Goal: Task Accomplishment & Management: Complete application form

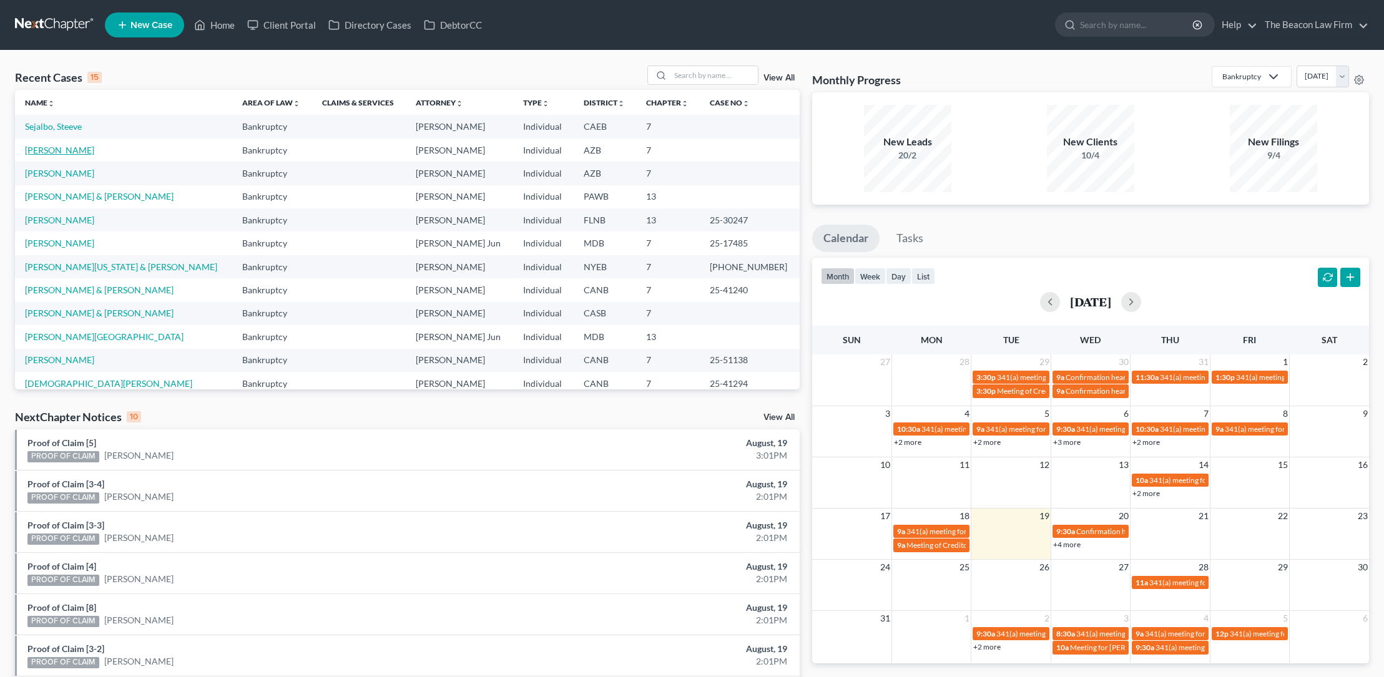
click at [74, 149] on link "[PERSON_NAME]" at bounding box center [59, 150] width 69 height 11
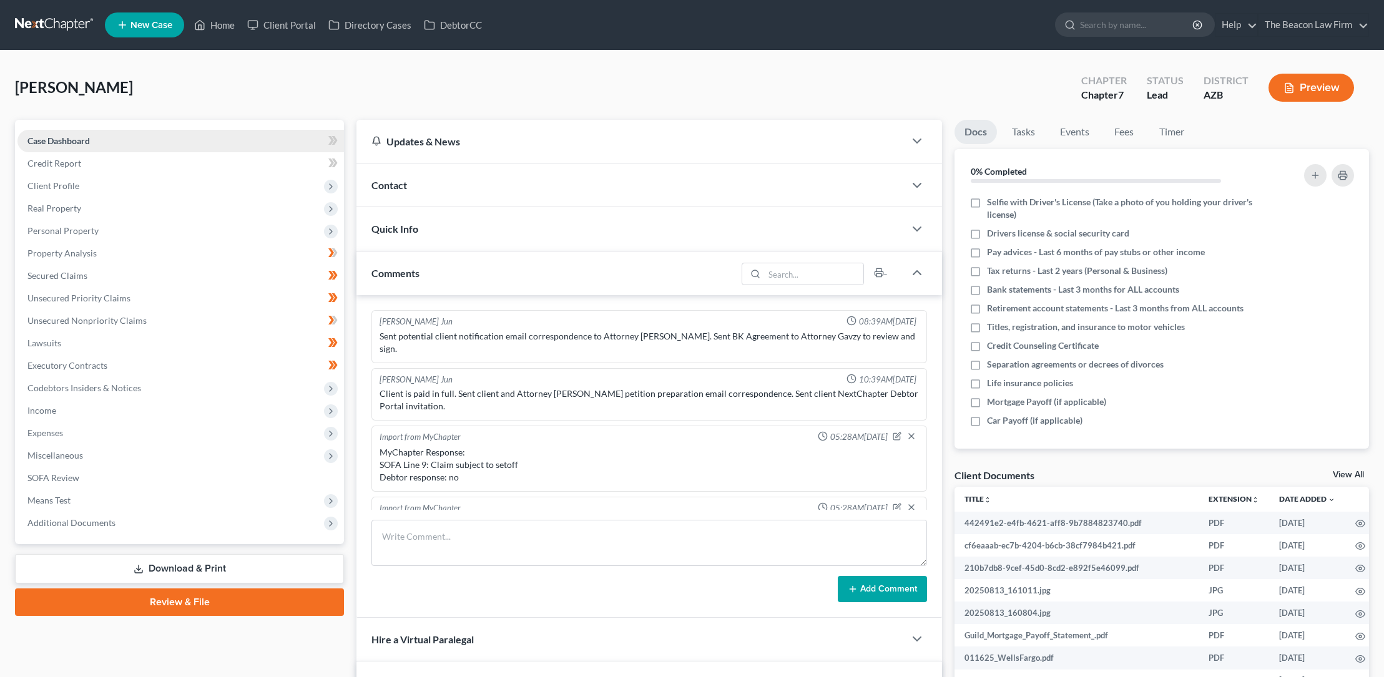
scroll to position [370, 0]
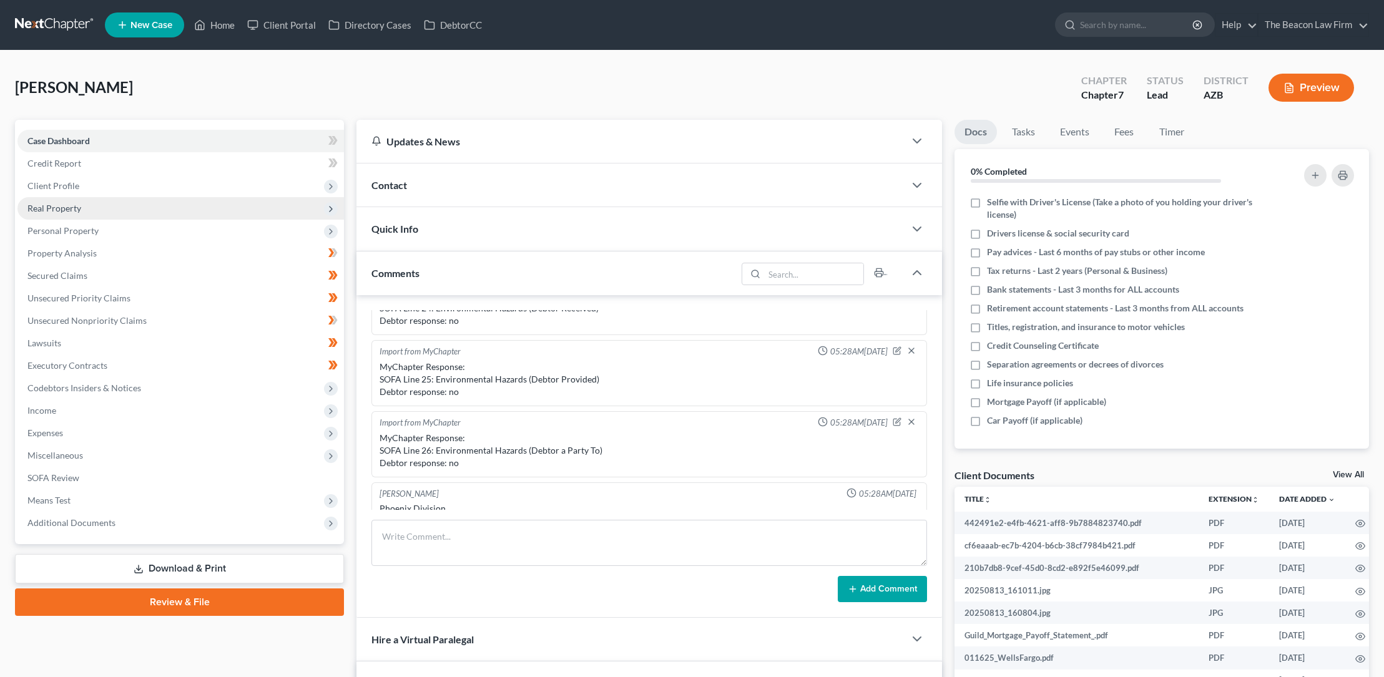
click at [69, 208] on span "Real Property" at bounding box center [54, 208] width 54 height 11
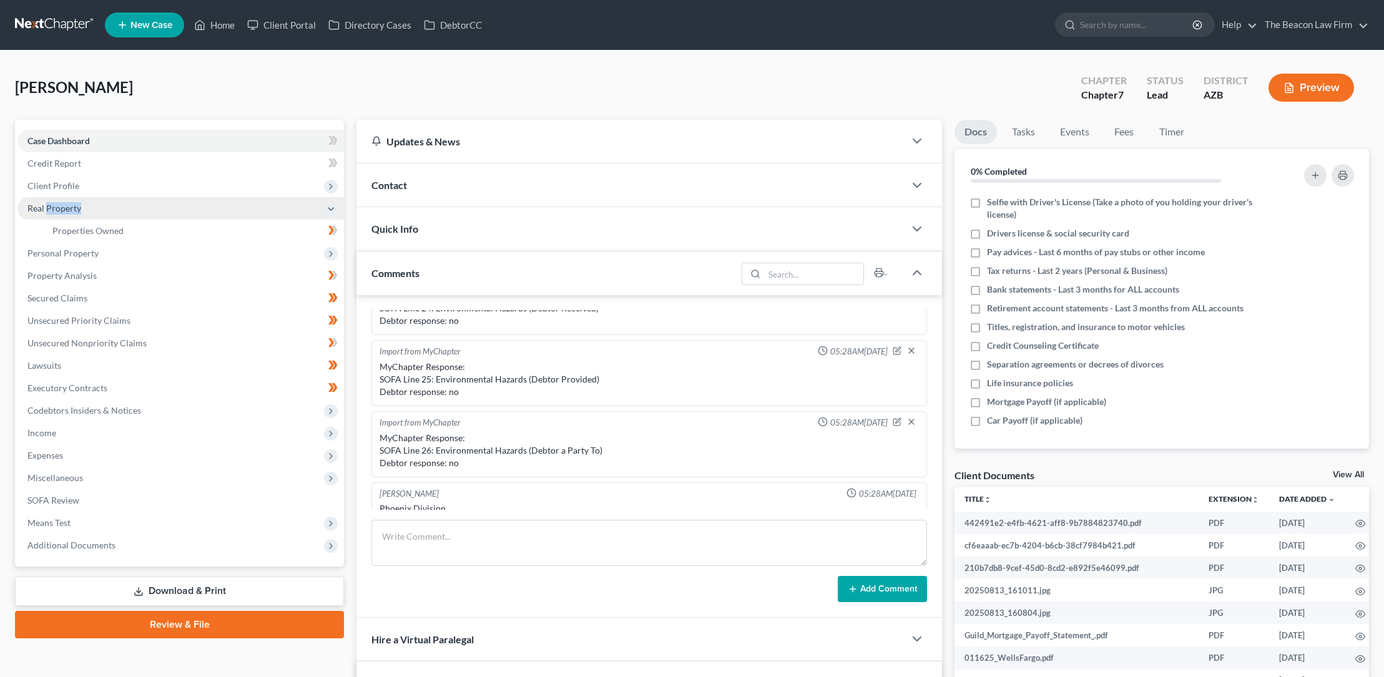
click at [69, 208] on span "Real Property" at bounding box center [54, 208] width 54 height 11
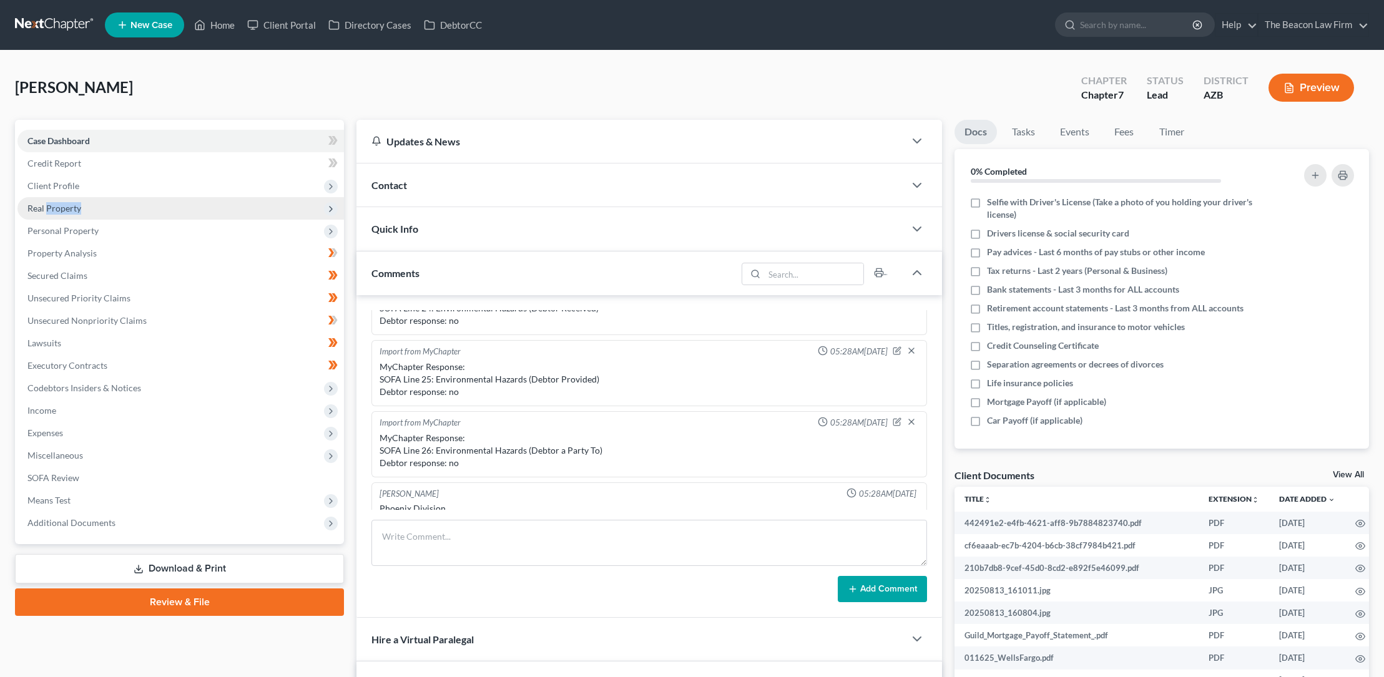
click at [68, 208] on span "Real Property" at bounding box center [54, 208] width 54 height 11
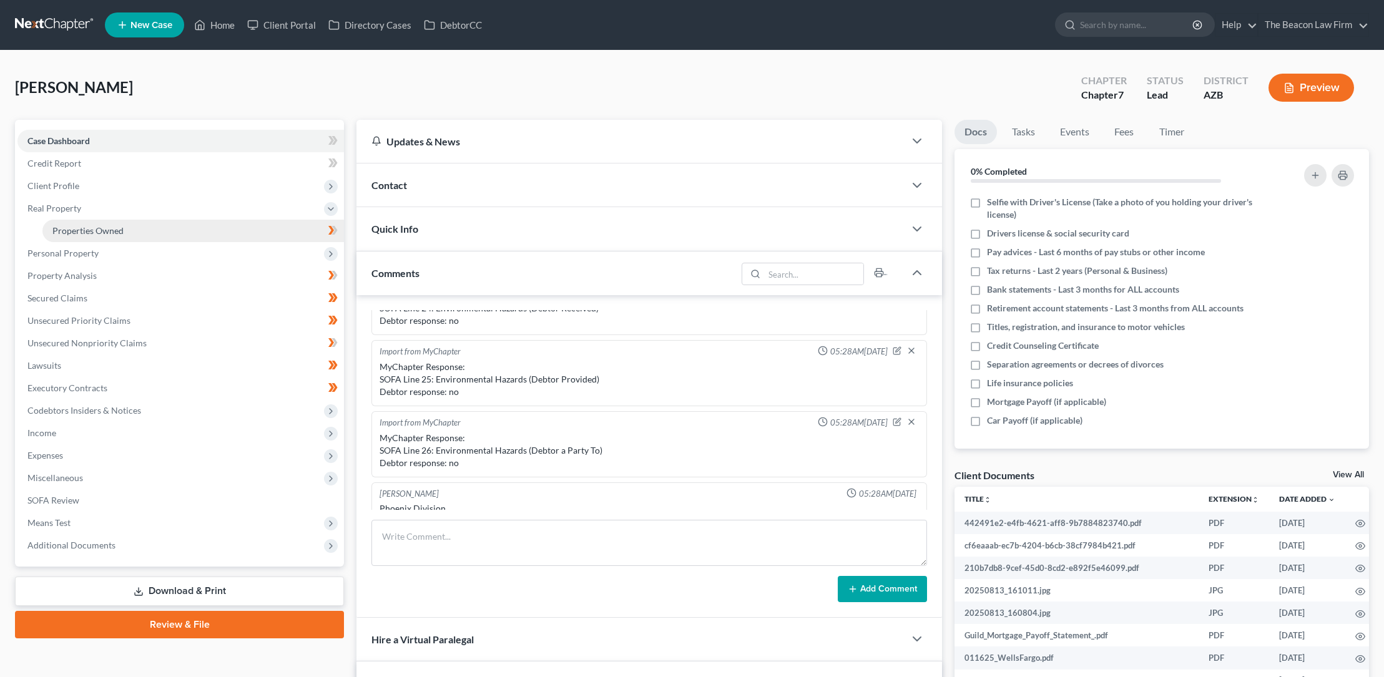
click at [111, 232] on span "Properties Owned" at bounding box center [87, 230] width 71 height 11
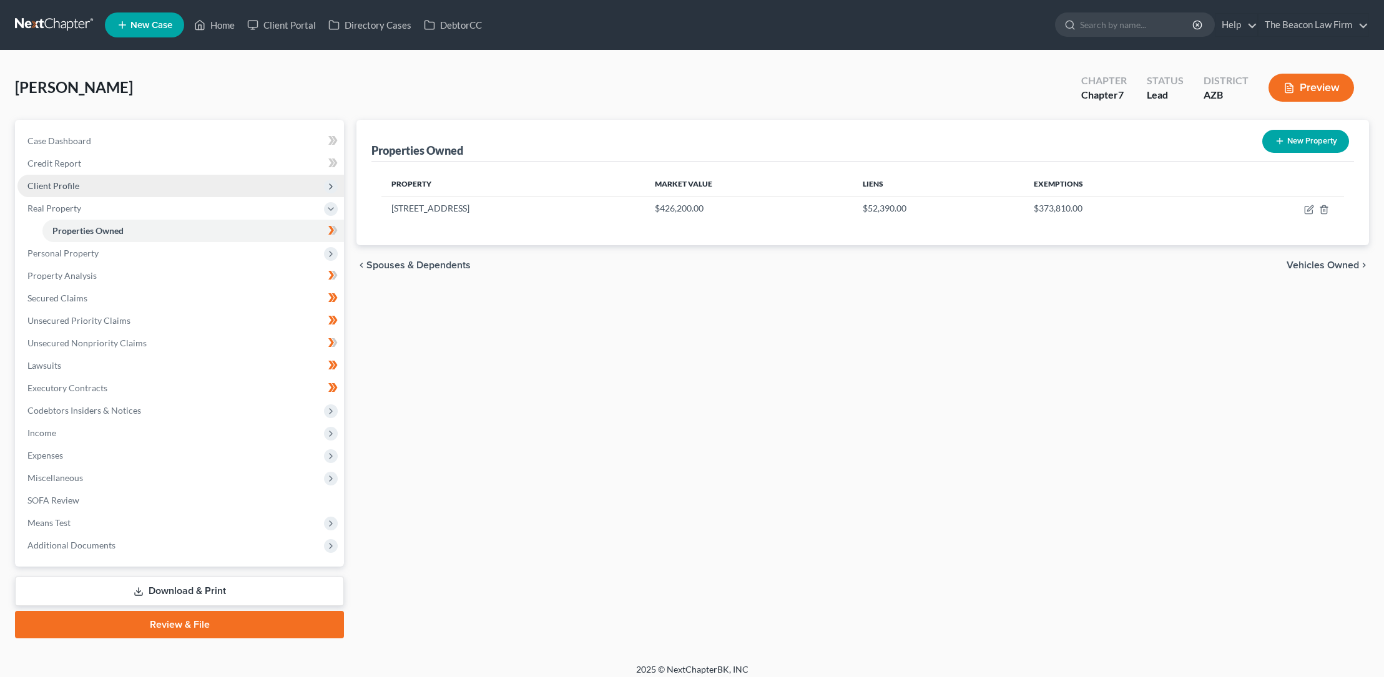
click at [66, 184] on span "Client Profile" at bounding box center [53, 185] width 52 height 11
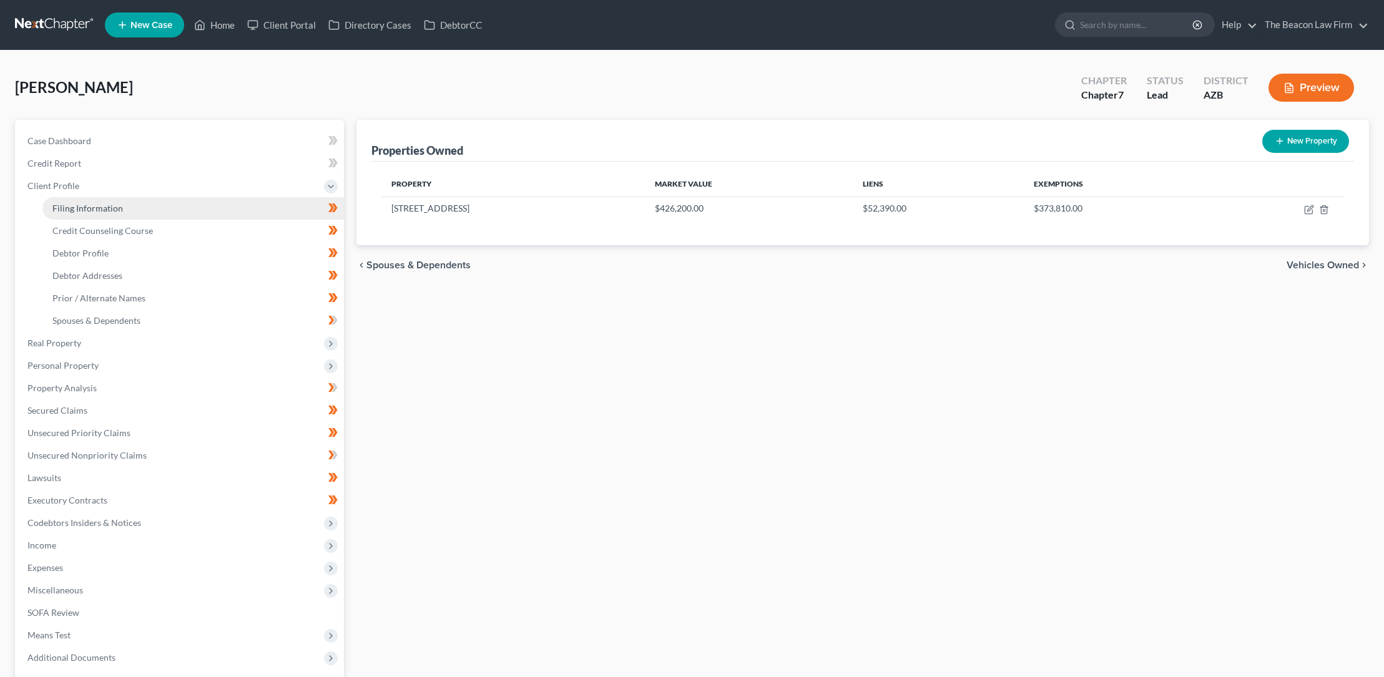
click at [103, 207] on span "Filing Information" at bounding box center [87, 208] width 71 height 11
select select "1"
select select "0"
select select "9"
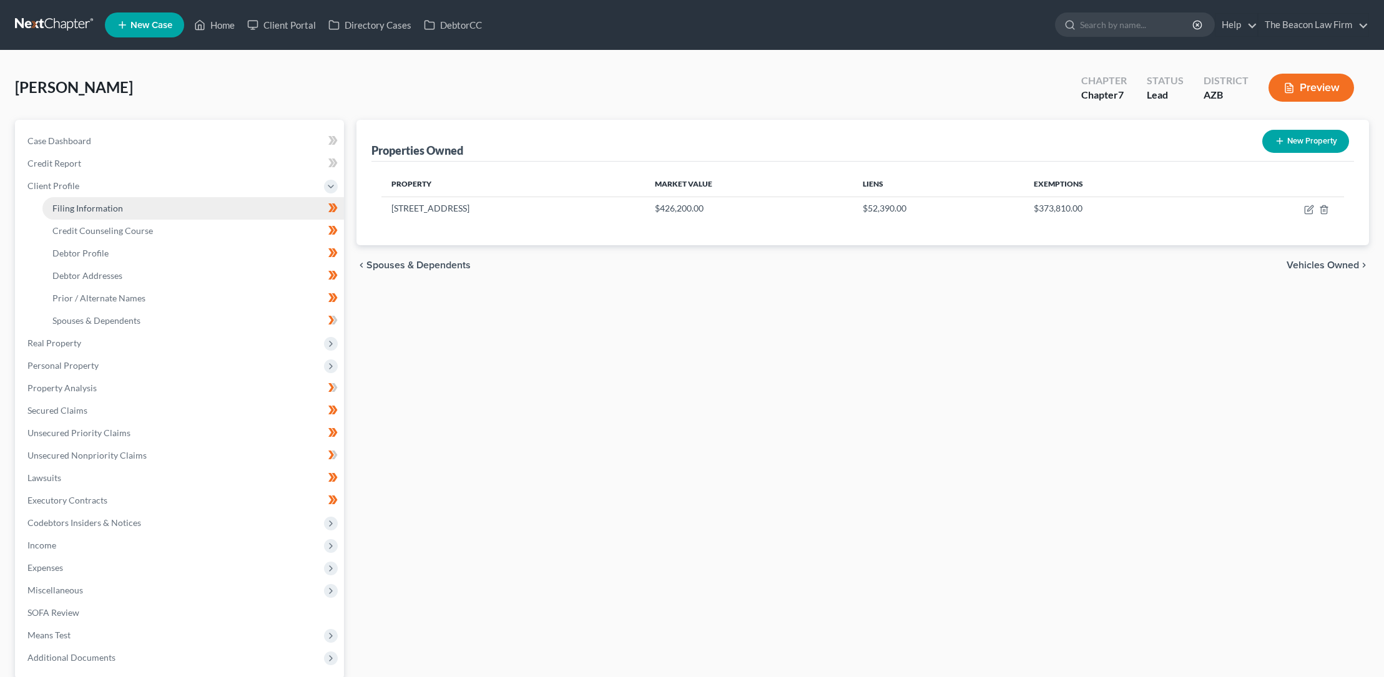
select select "3"
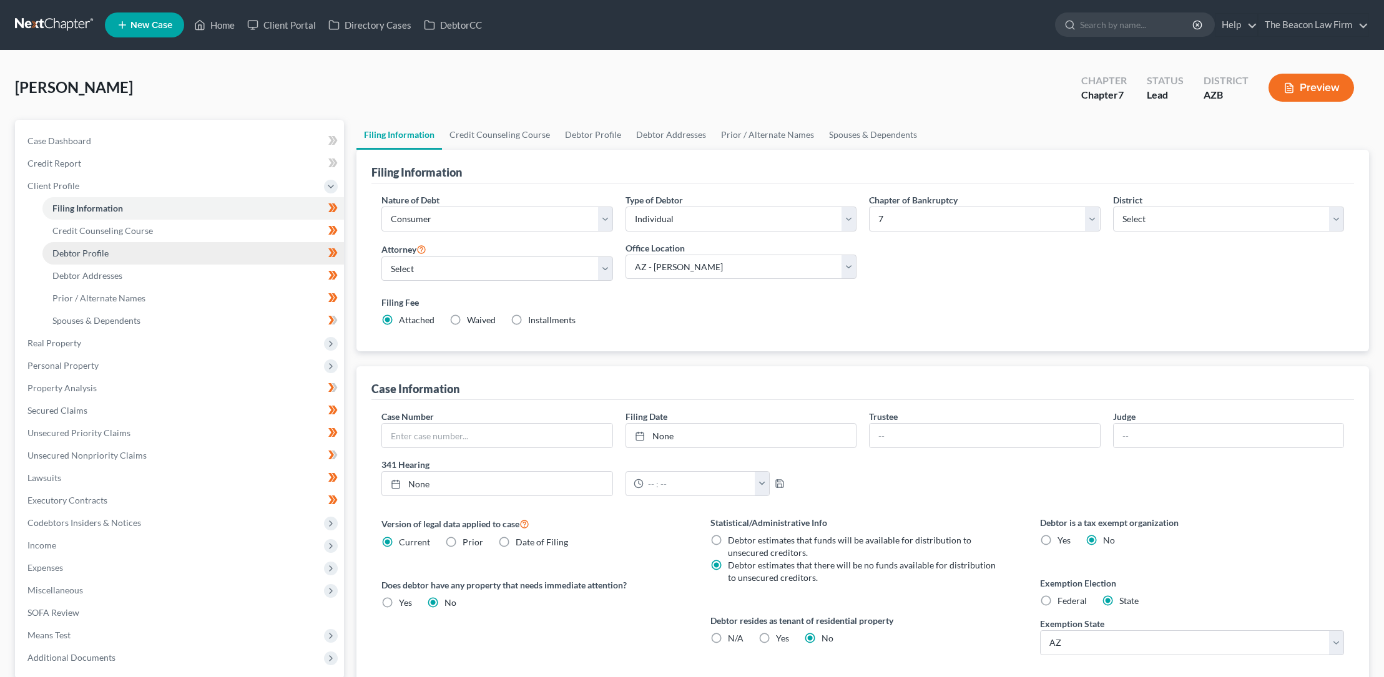
click at [104, 250] on span "Debtor Profile" at bounding box center [80, 253] width 56 height 11
select select "3"
select select "1"
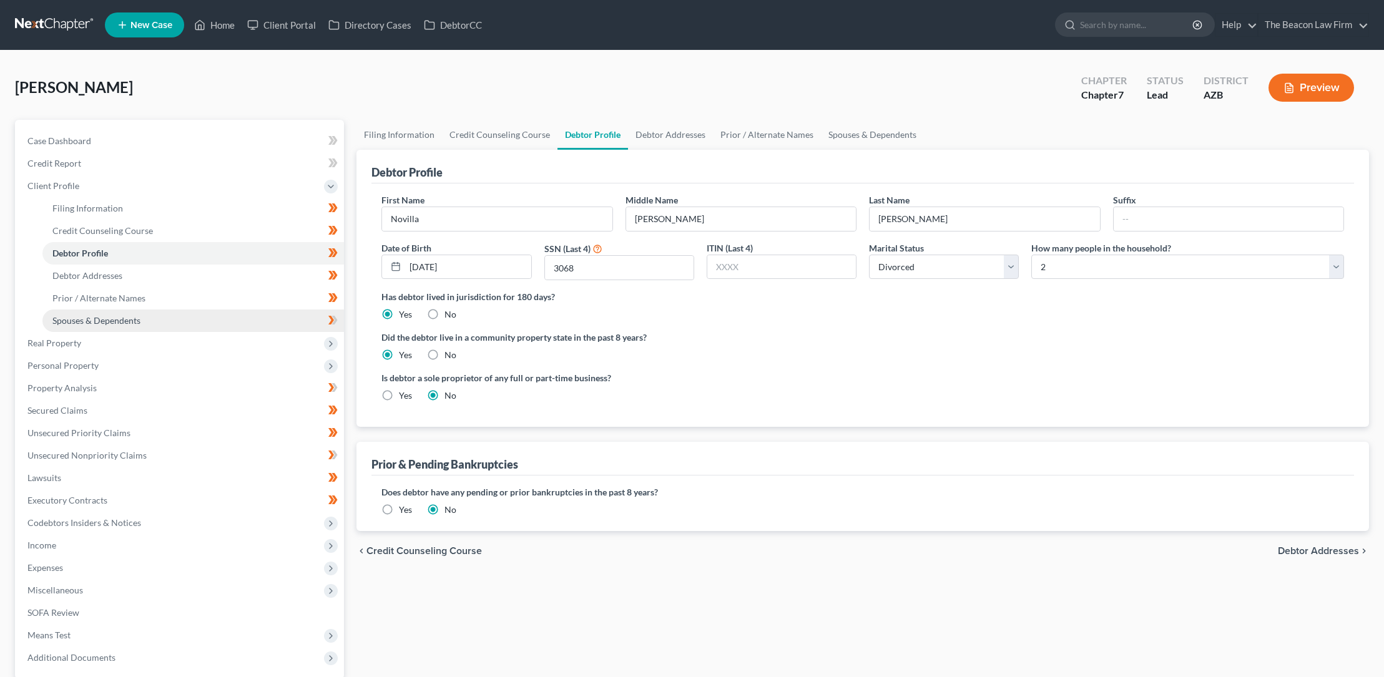
click at [135, 318] on span "Spouses & Dependents" at bounding box center [96, 320] width 88 height 11
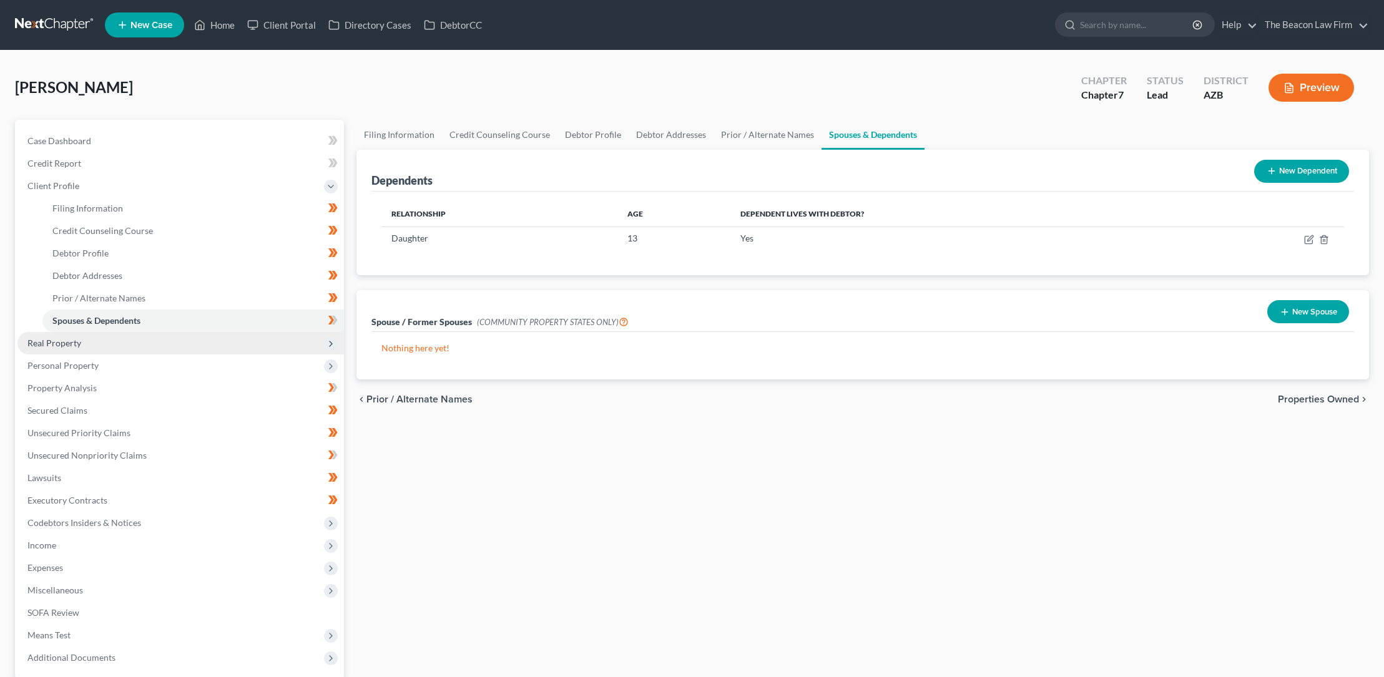
click at [76, 341] on span "Real Property" at bounding box center [54, 343] width 54 height 11
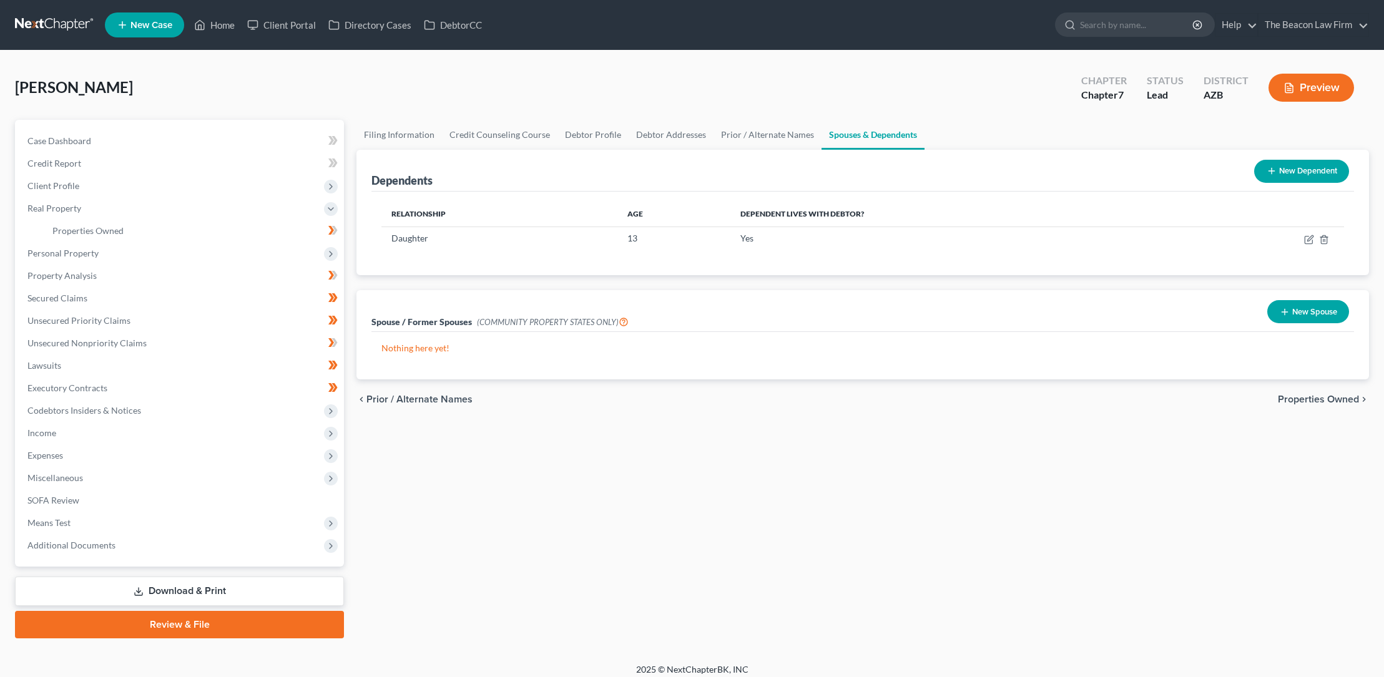
click at [333, 230] on div "In Progress" at bounding box center [314, 221] width 48 height 21
click at [334, 229] on div "In Progress" at bounding box center [314, 221] width 48 height 21
click at [335, 228] on div "In Progress" at bounding box center [314, 221] width 48 height 21
click at [117, 228] on span "Properties Owned" at bounding box center [87, 230] width 71 height 11
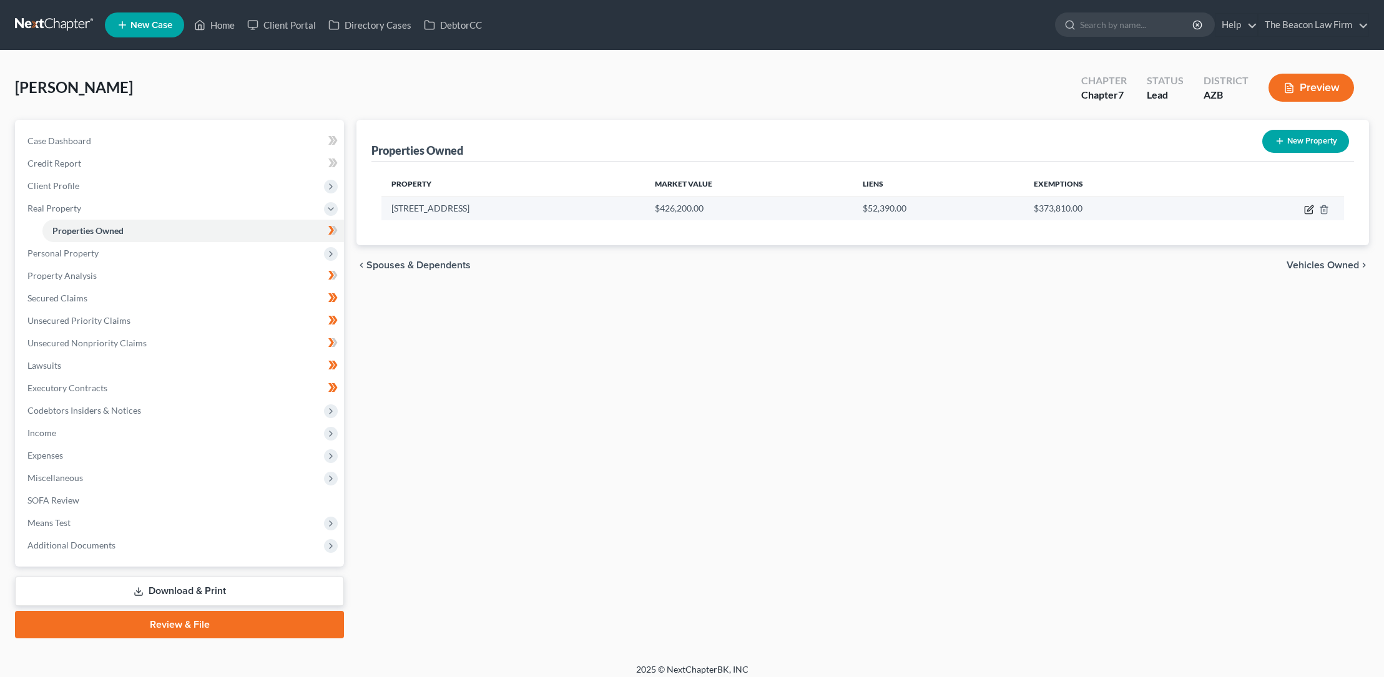
click at [1309, 207] on icon "button" at bounding box center [1310, 208] width 6 height 6
select select "3"
select select "0"
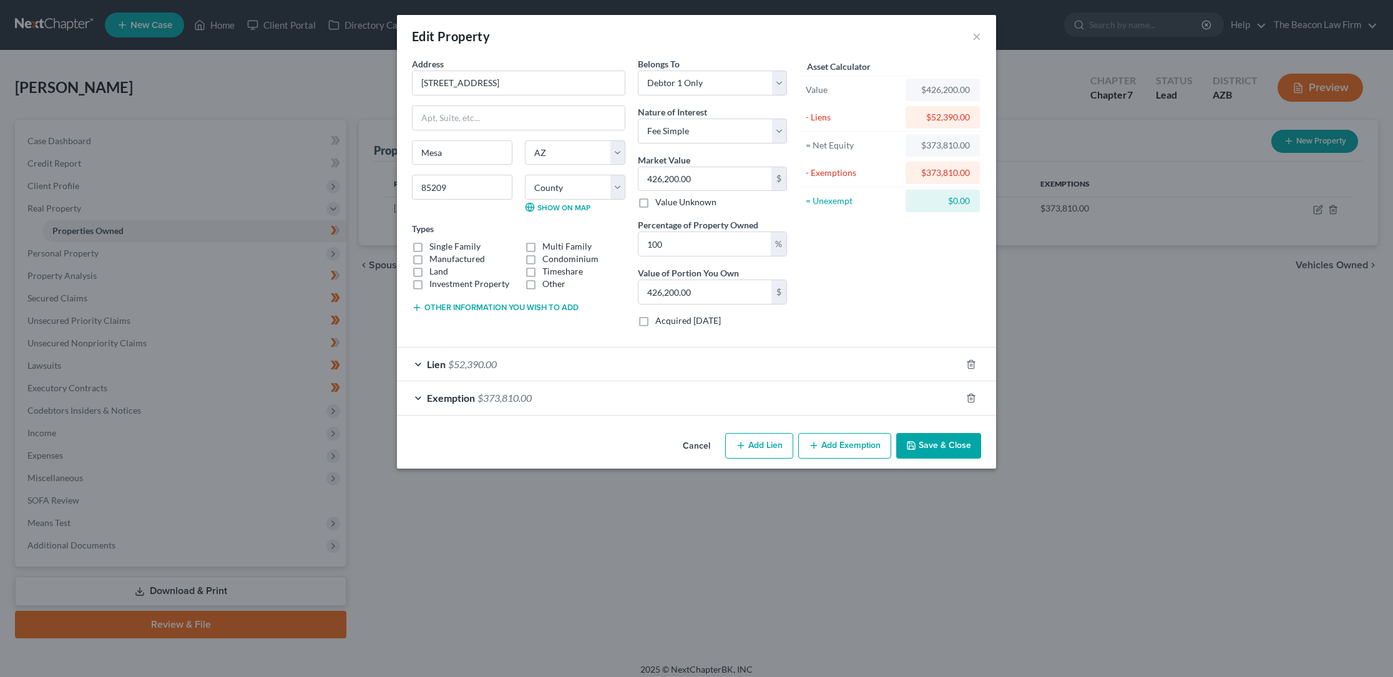
click at [429, 245] on label "Single Family" at bounding box center [454, 246] width 51 height 12
click at [434, 245] on input "Single Family" at bounding box center [438, 244] width 8 height 8
checkbox input "true"
click at [615, 185] on select "County [GEOGRAPHIC_DATA] [GEOGRAPHIC_DATA] [GEOGRAPHIC_DATA] [GEOGRAPHIC_DATA] …" at bounding box center [575, 187] width 100 height 25
select select "7"
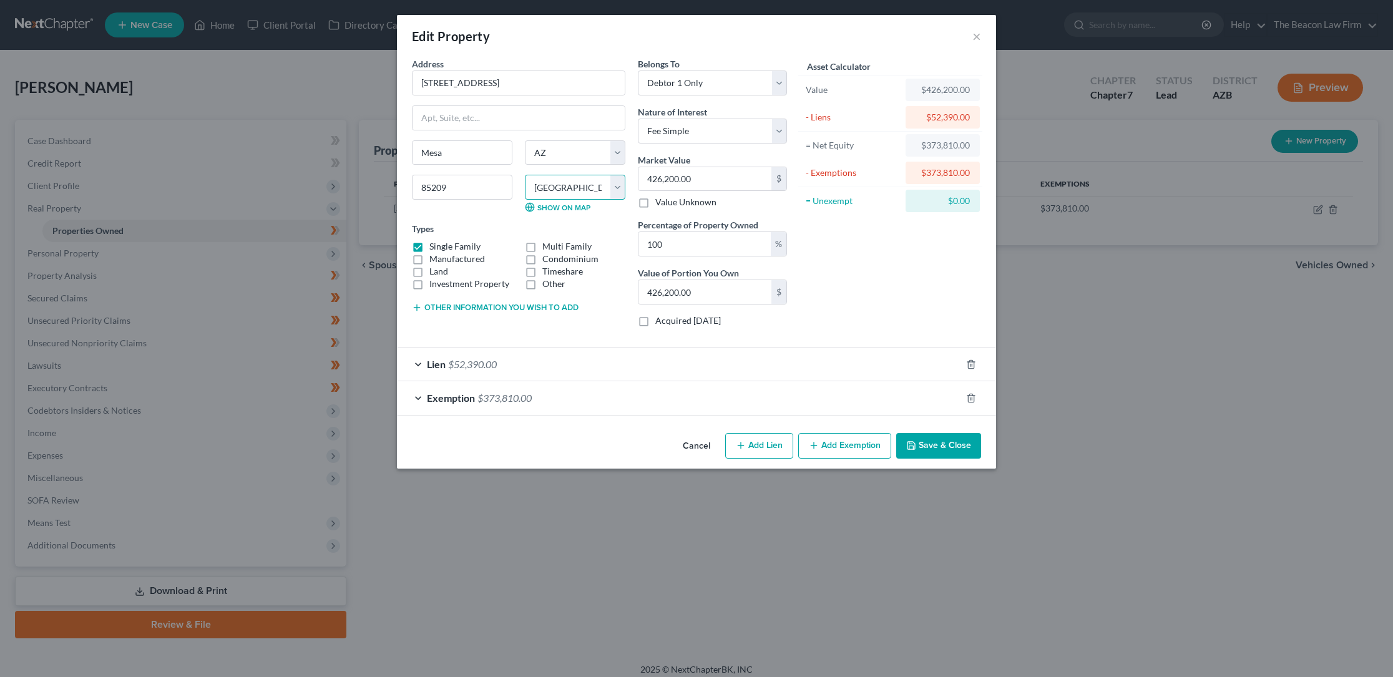
click at [525, 175] on select "County [GEOGRAPHIC_DATA] [GEOGRAPHIC_DATA] [GEOGRAPHIC_DATA] [GEOGRAPHIC_DATA] …" at bounding box center [575, 187] width 100 height 25
click at [915, 444] on icon "button" at bounding box center [911, 446] width 10 height 10
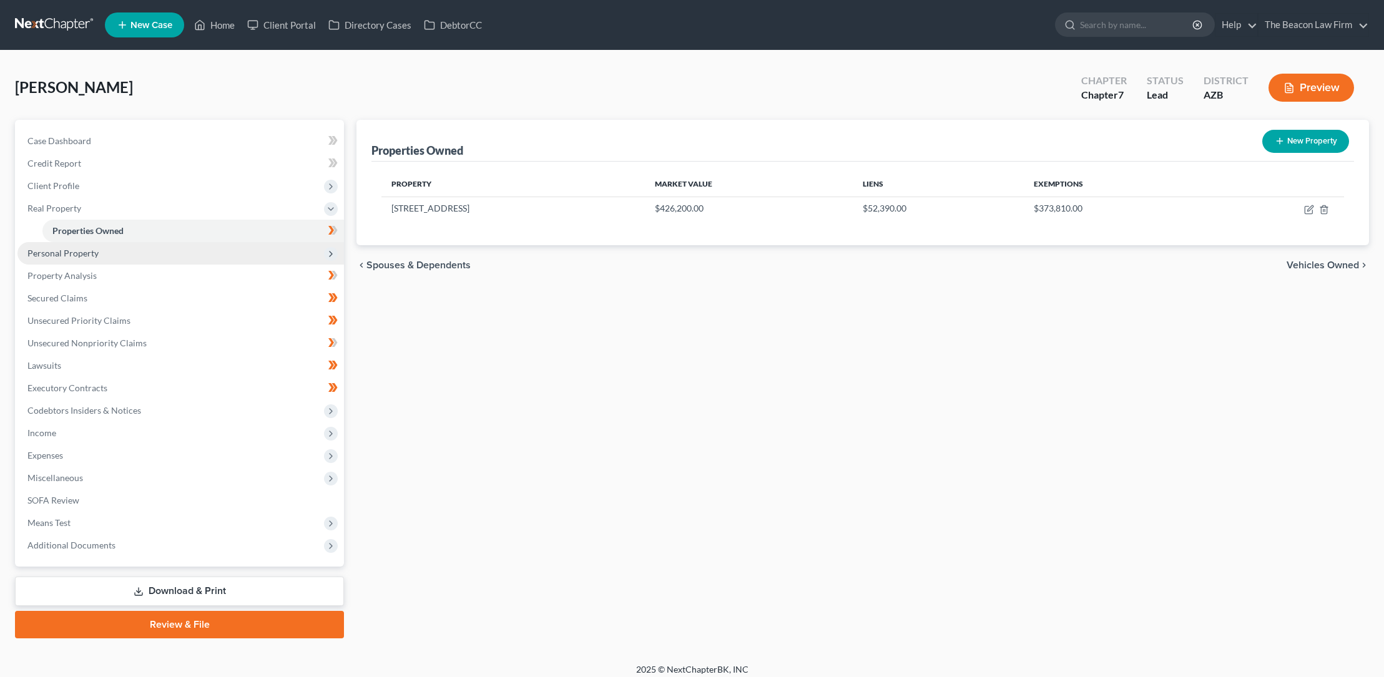
click at [85, 253] on span "Personal Property" at bounding box center [62, 253] width 71 height 11
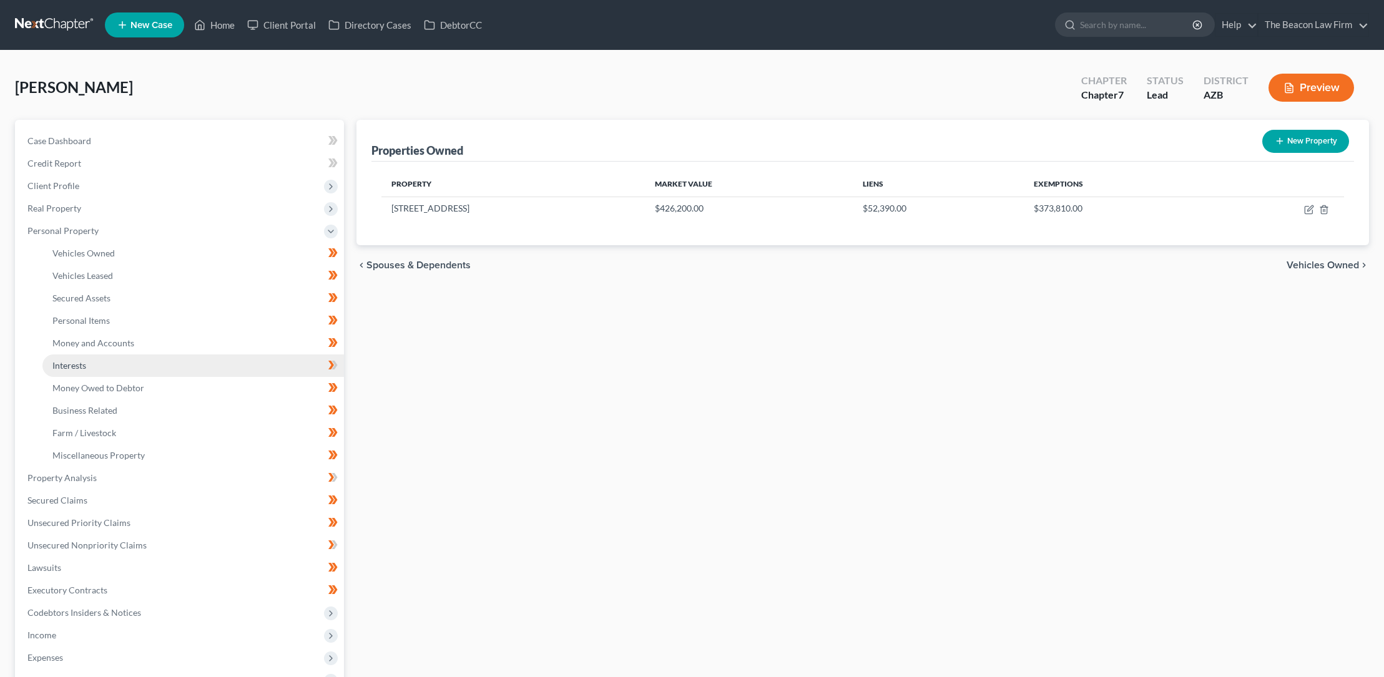
click at [81, 365] on span "Interests" at bounding box center [69, 365] width 34 height 11
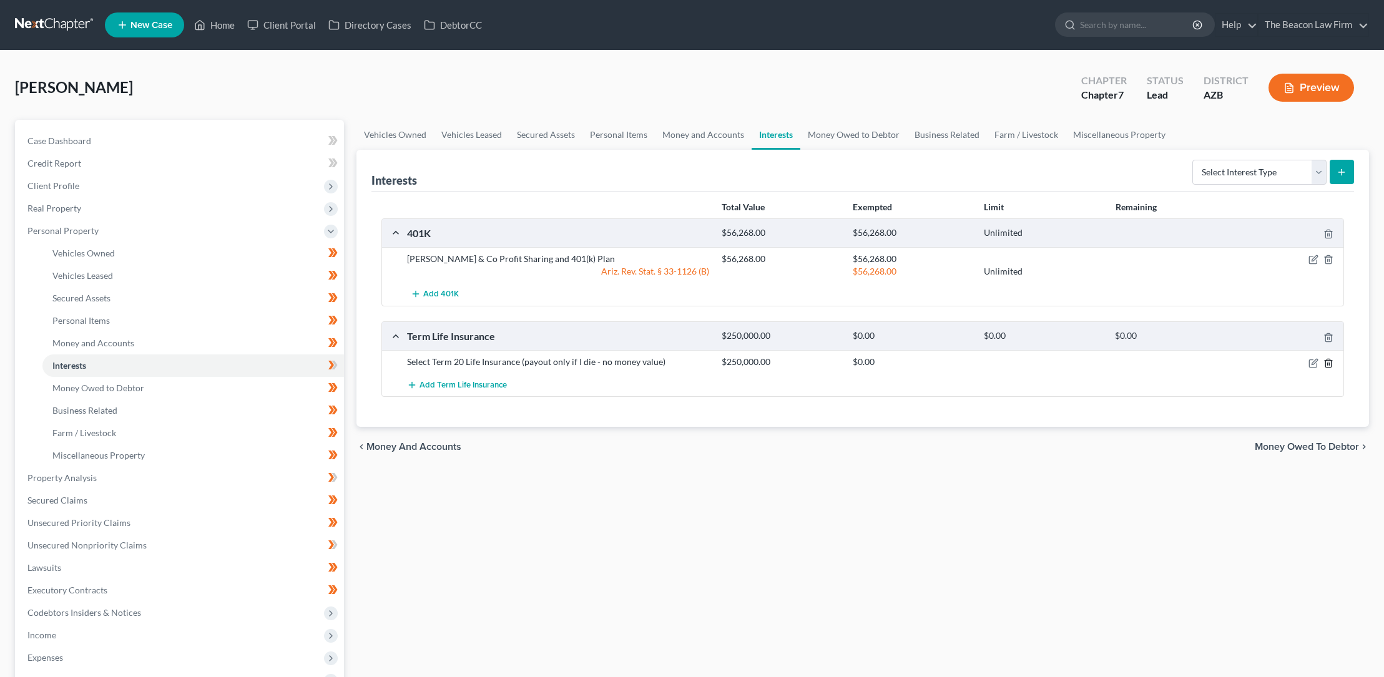
click at [1329, 359] on icon "button" at bounding box center [1328, 363] width 6 height 8
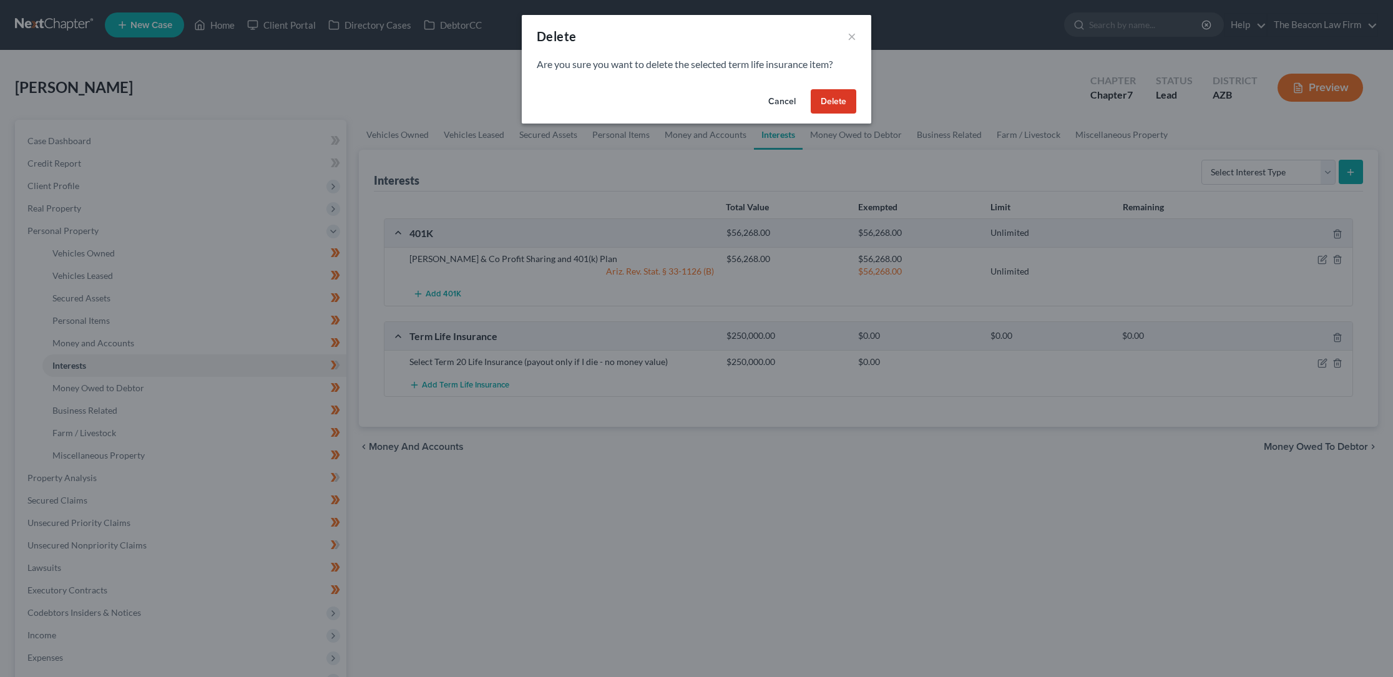
click at [837, 101] on button "Delete" at bounding box center [834, 101] width 46 height 25
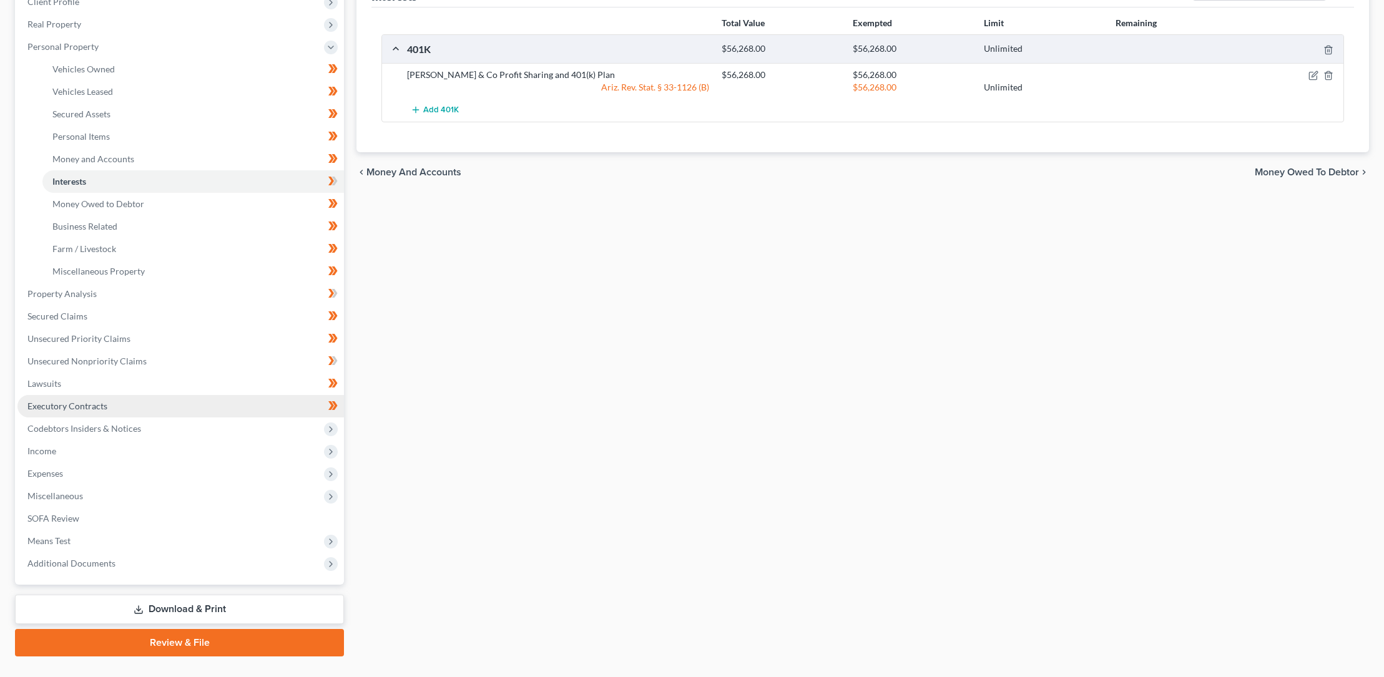
scroll to position [208, 0]
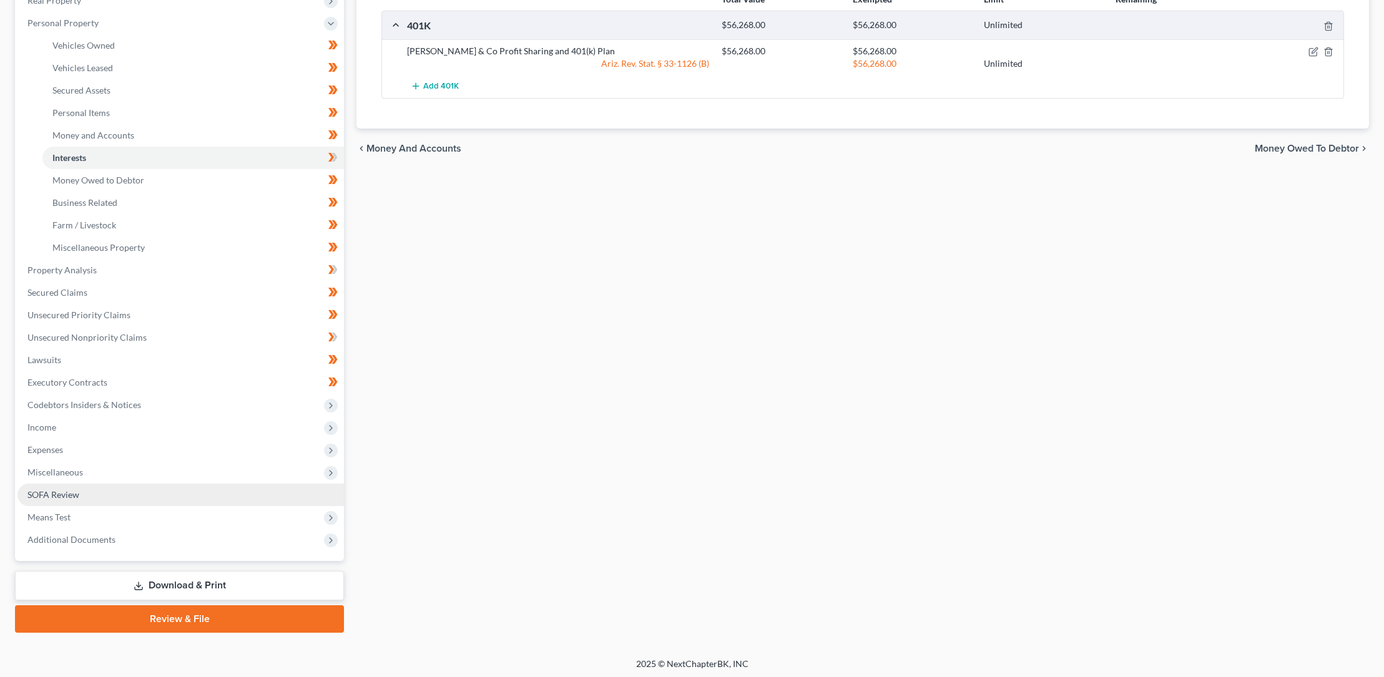
click at [66, 493] on span "SOFA Review" at bounding box center [53, 494] width 52 height 11
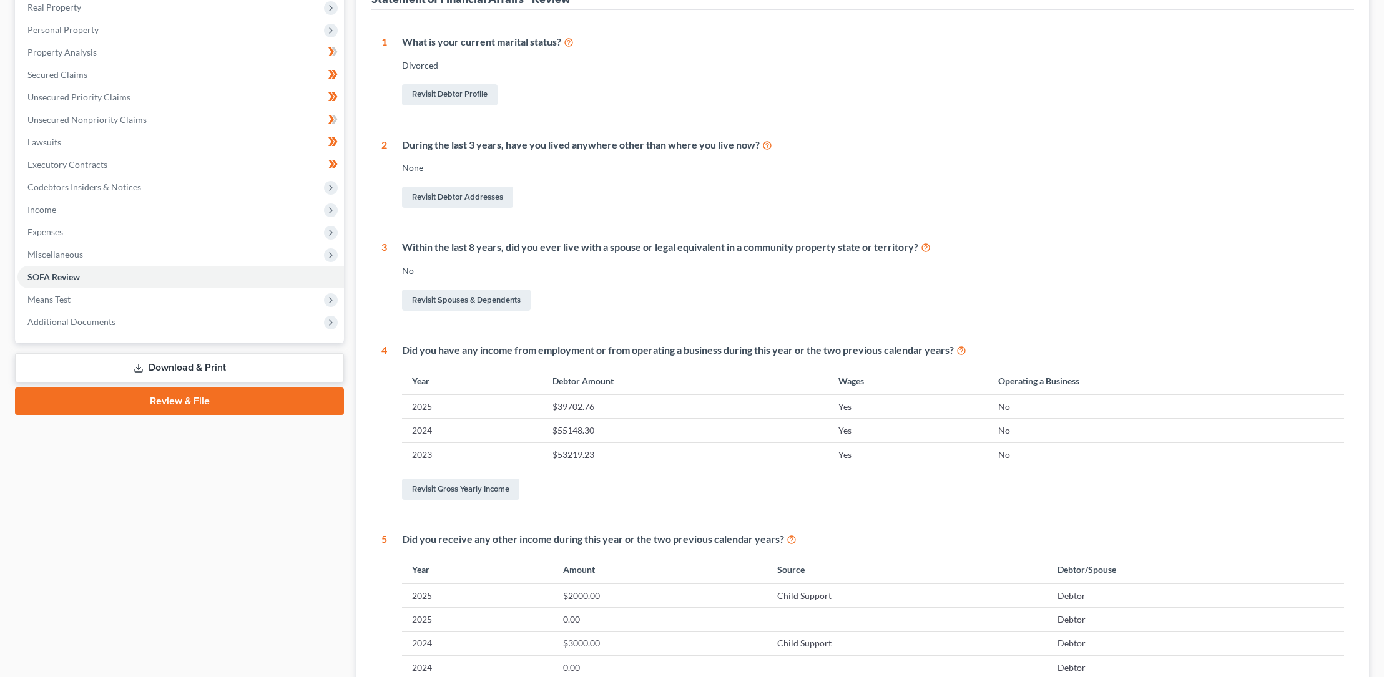
scroll to position [195, 0]
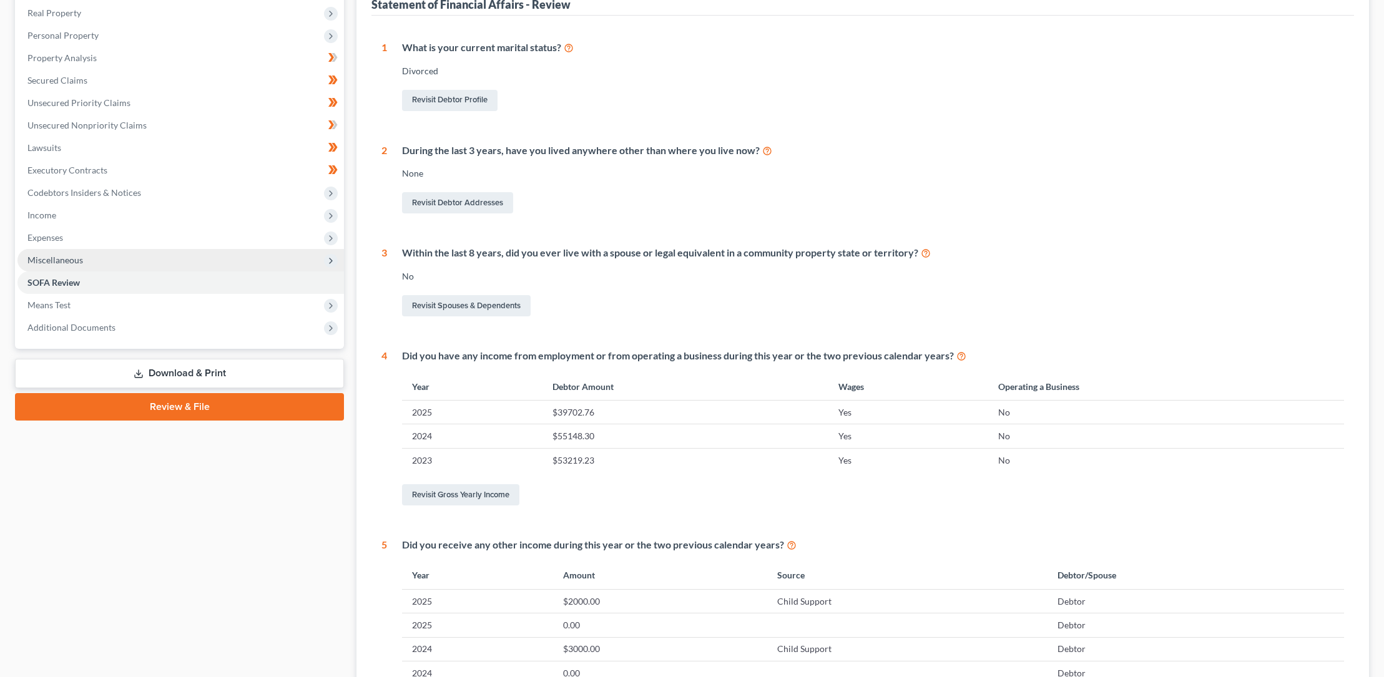
click at [64, 258] on span "Miscellaneous" at bounding box center [55, 260] width 56 height 11
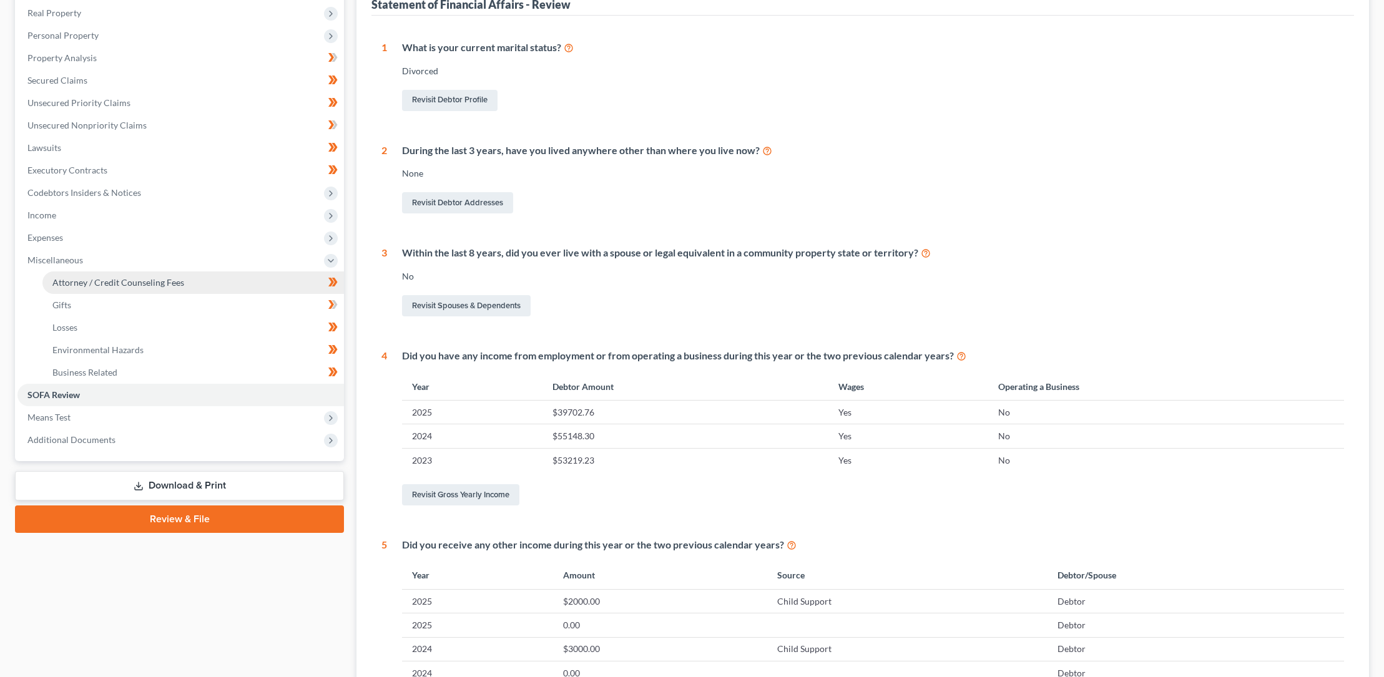
click at [75, 280] on span "Attorney / Credit Counseling Fees" at bounding box center [118, 282] width 132 height 11
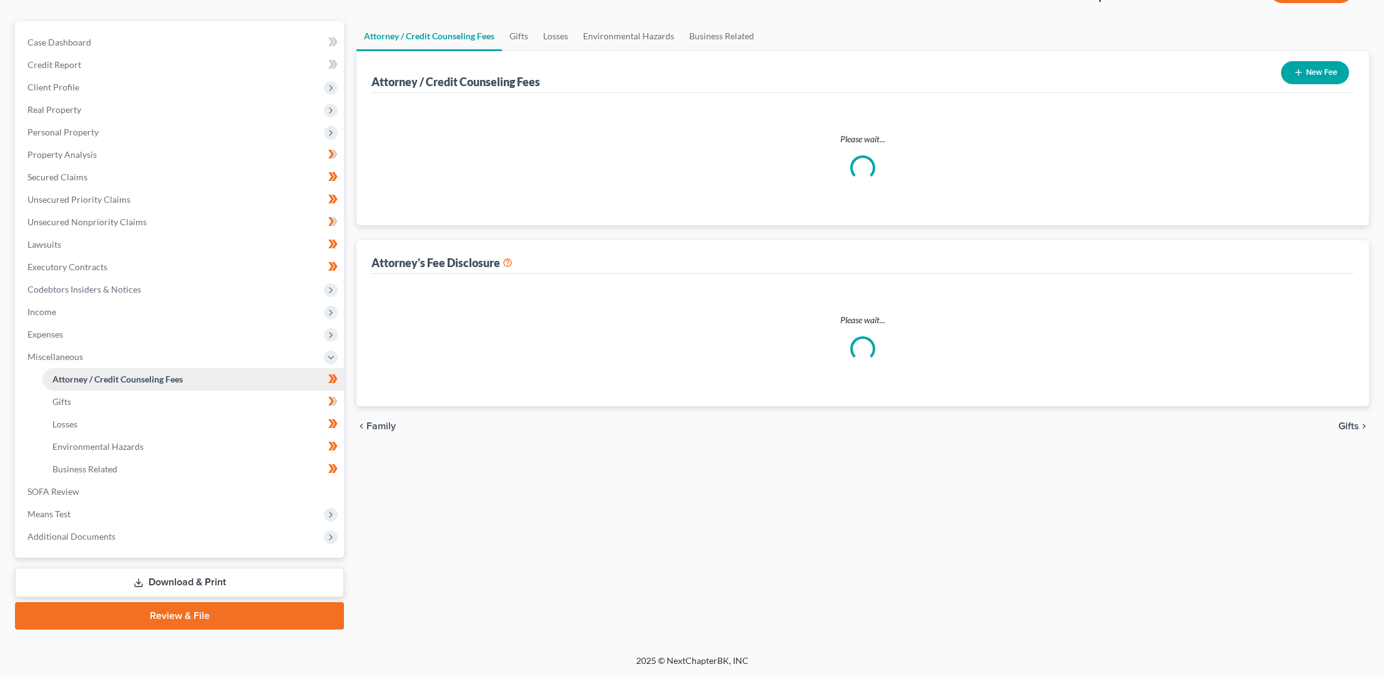
scroll to position [21, 0]
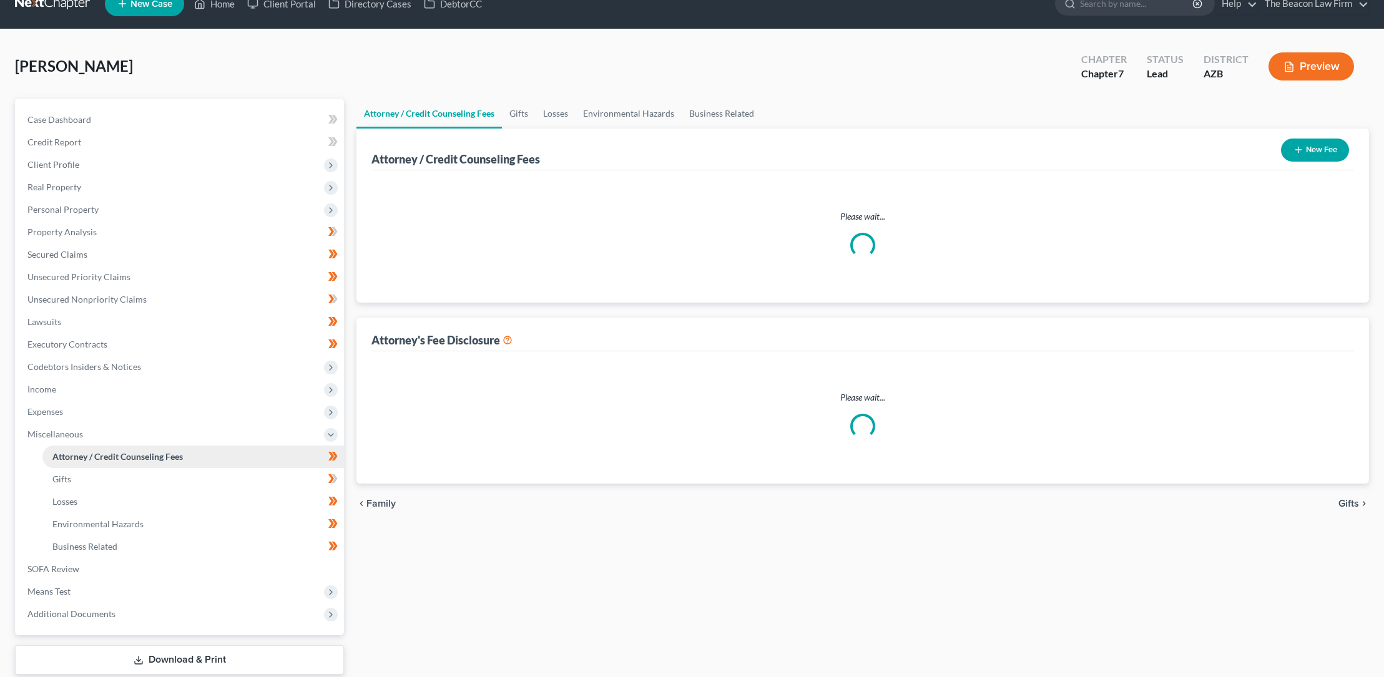
select select "3"
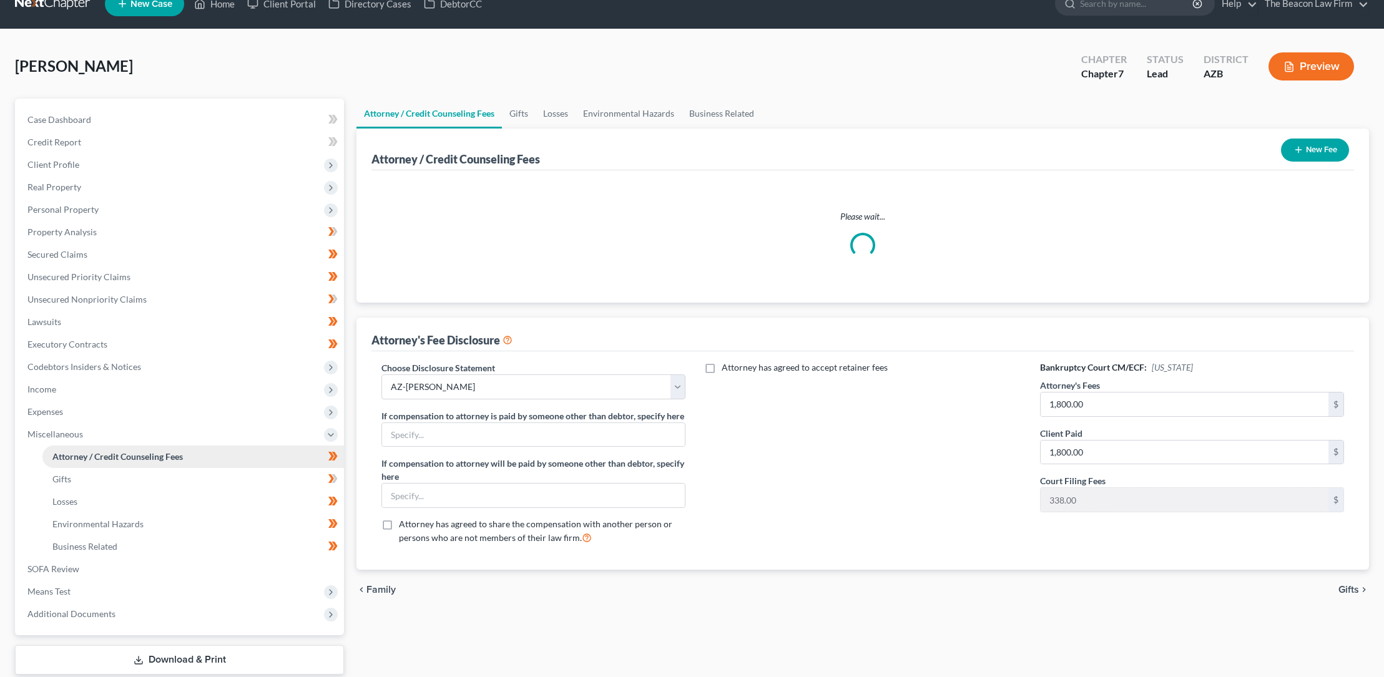
scroll to position [0, 0]
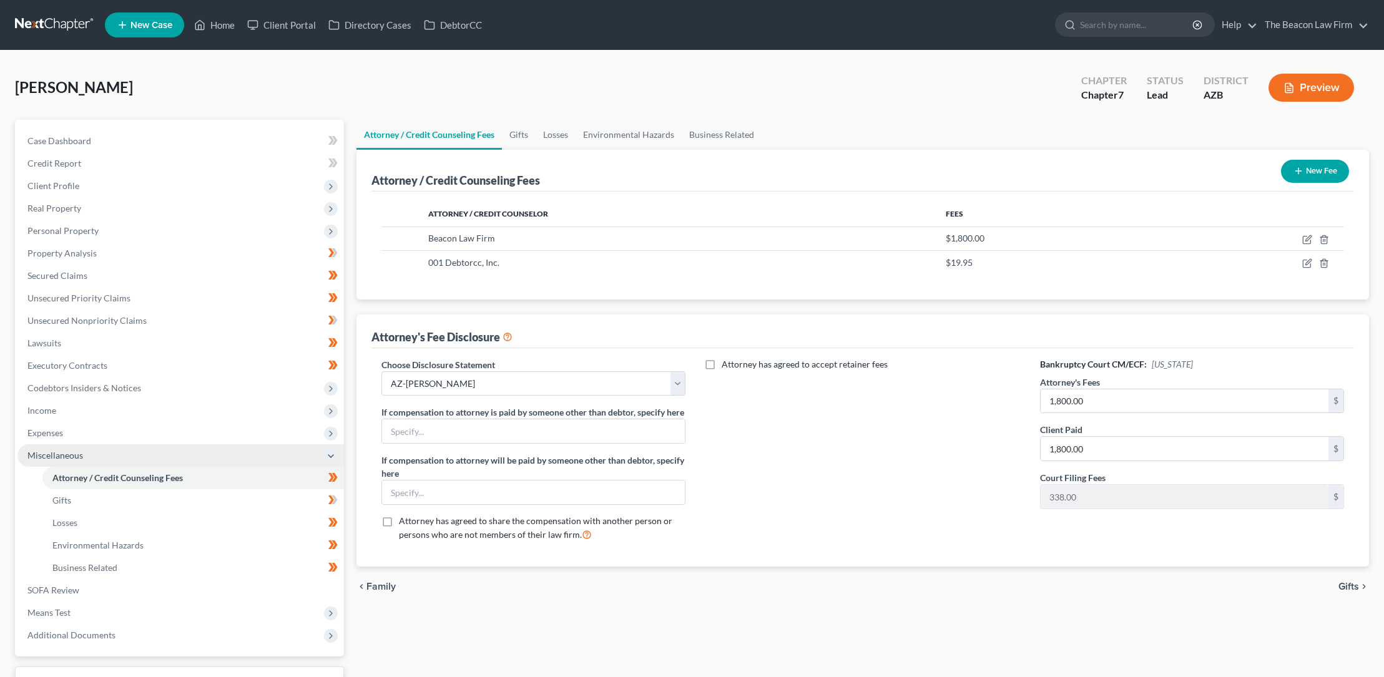
click at [62, 453] on span "Miscellaneous" at bounding box center [55, 455] width 56 height 11
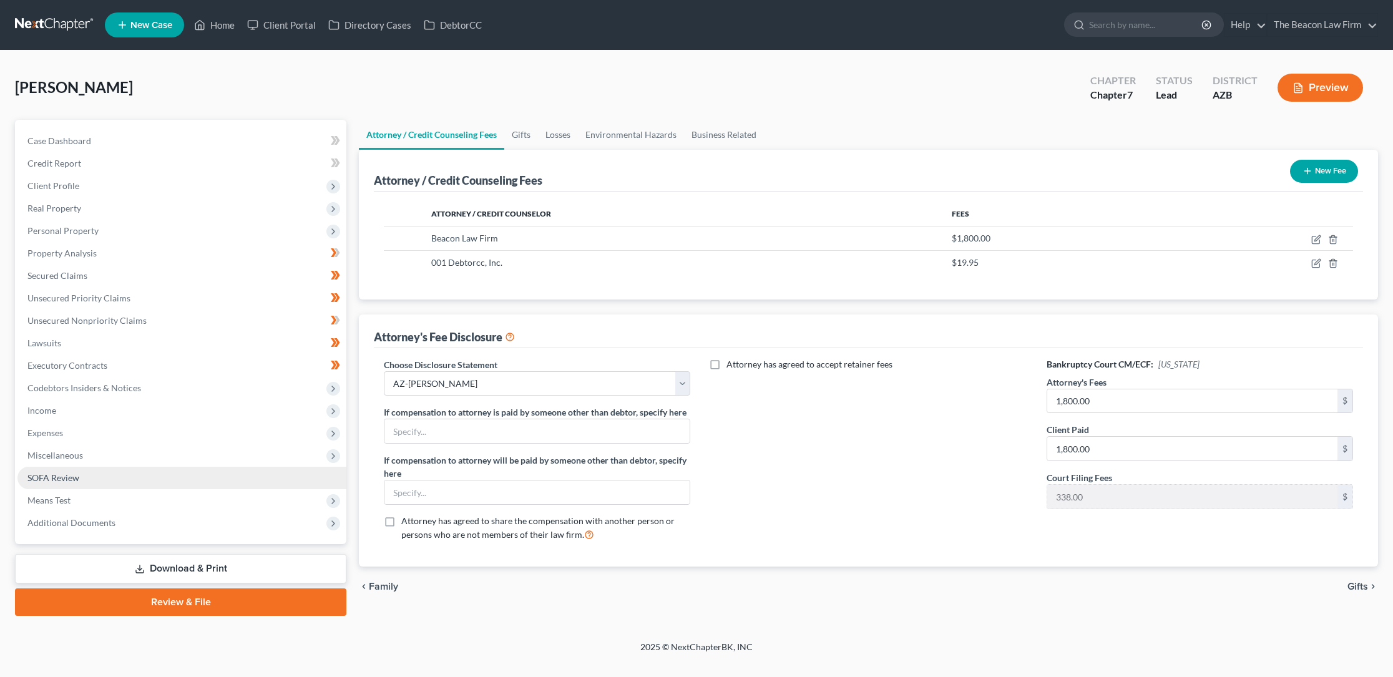
click at [59, 476] on span "SOFA Review" at bounding box center [53, 477] width 52 height 11
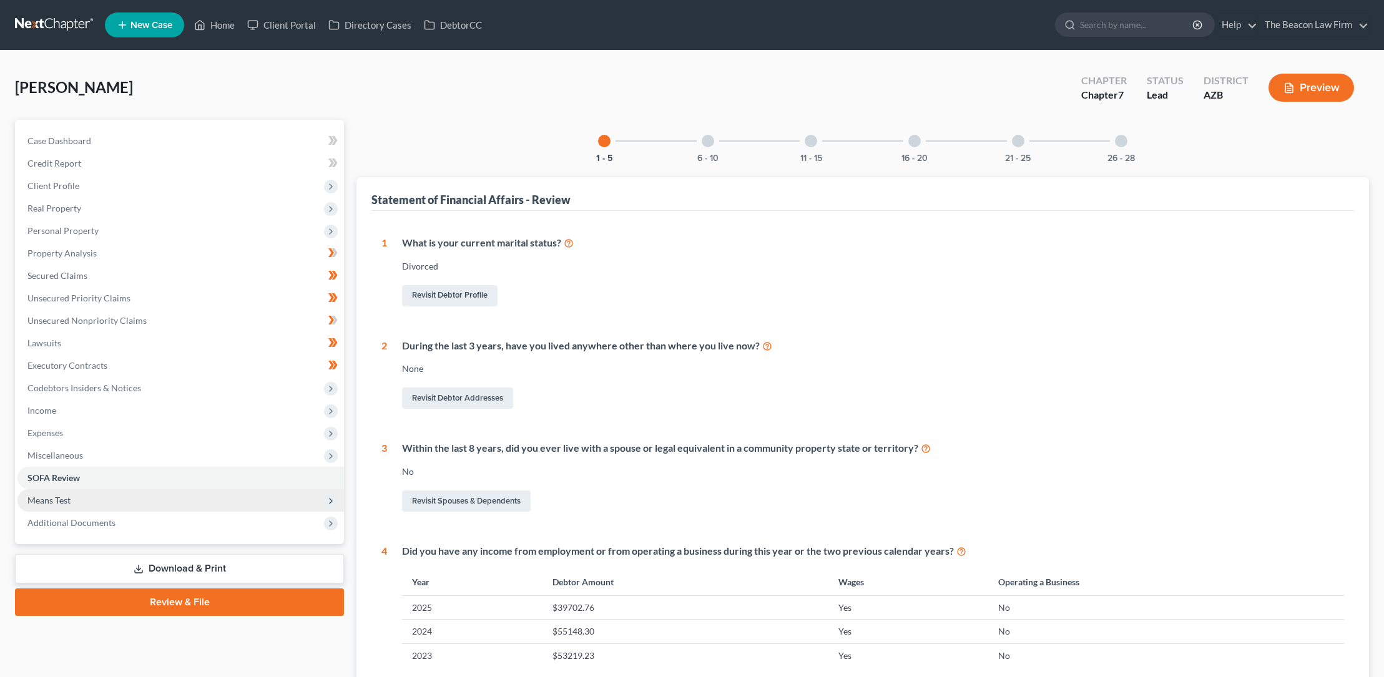
click at [59, 498] on span "Means Test" at bounding box center [48, 500] width 43 height 11
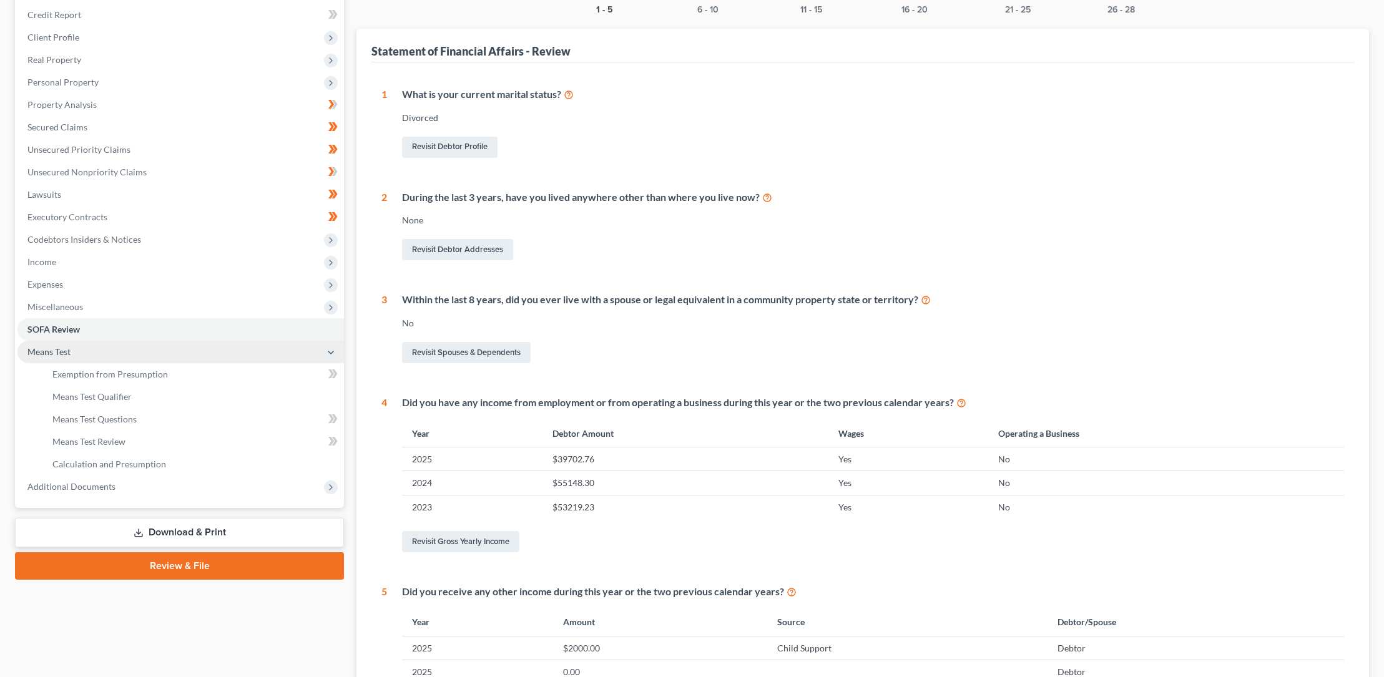
scroll to position [208, 0]
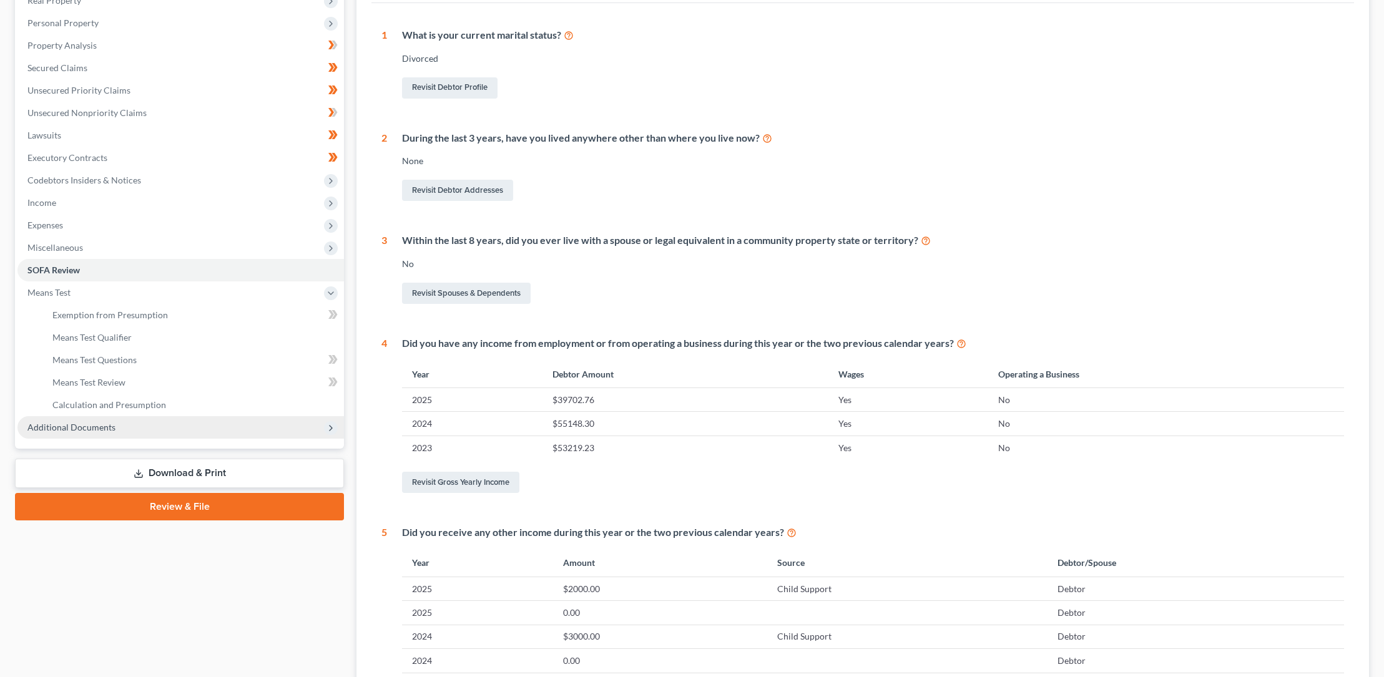
click at [86, 428] on span "Additional Documents" at bounding box center [71, 427] width 88 height 11
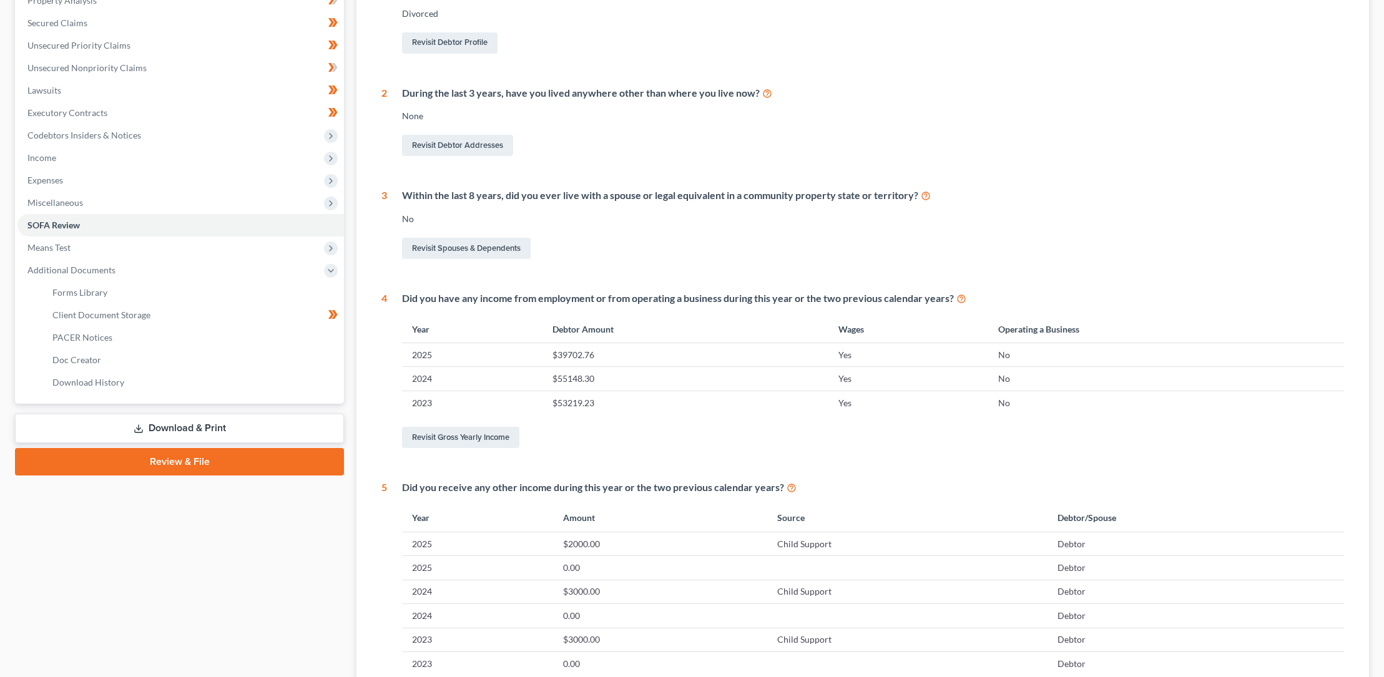
scroll to position [419, 0]
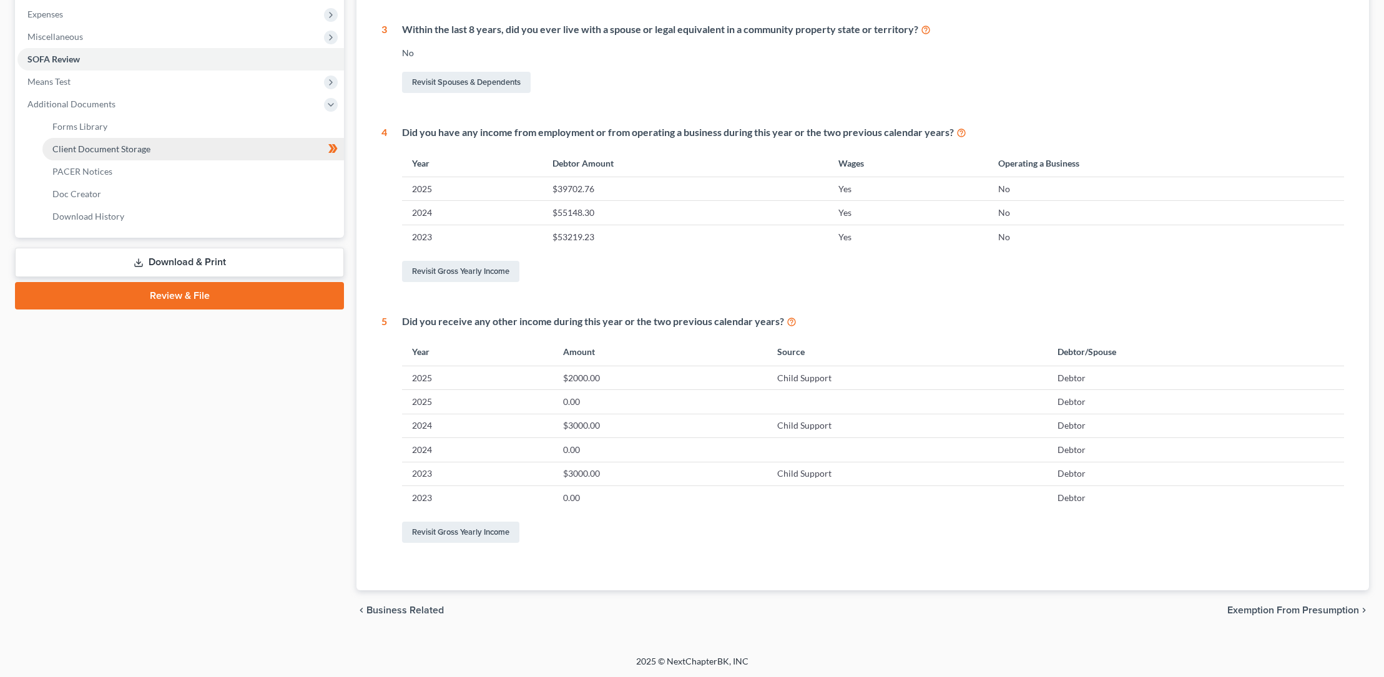
click at [93, 145] on span "Client Document Storage" at bounding box center [101, 149] width 98 height 11
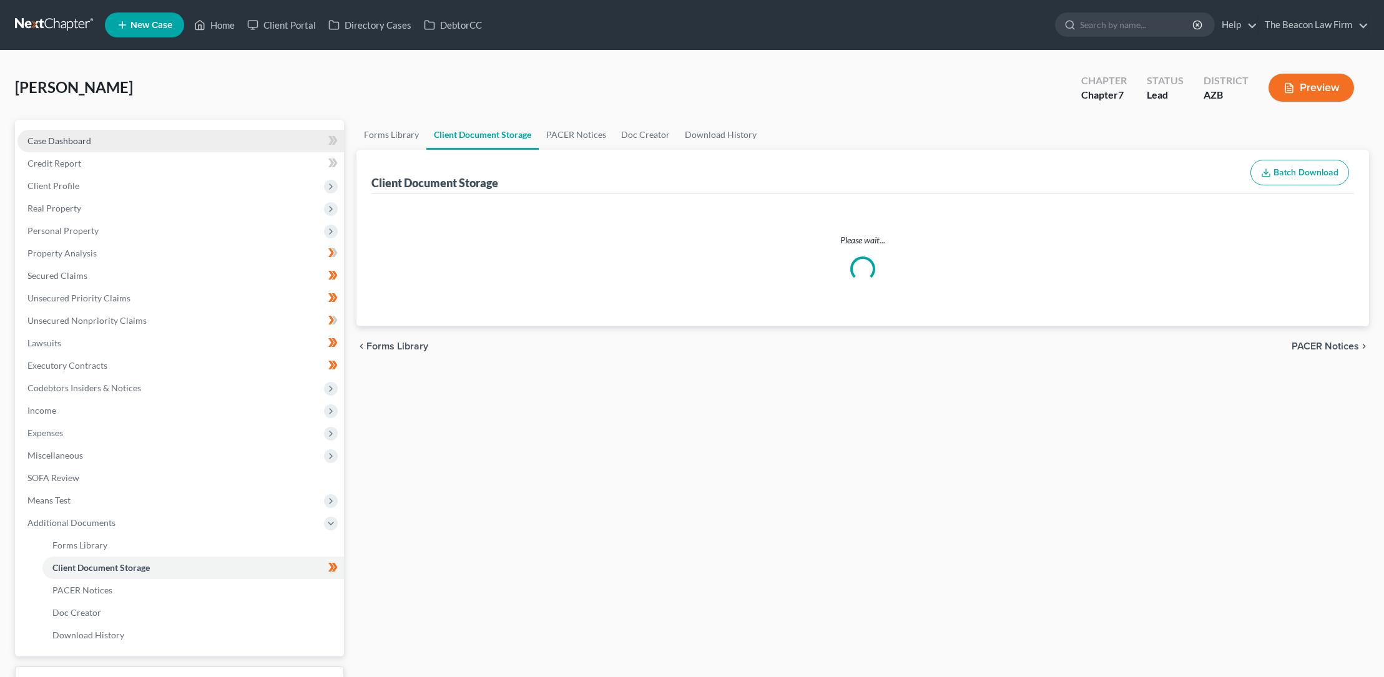
select select "14"
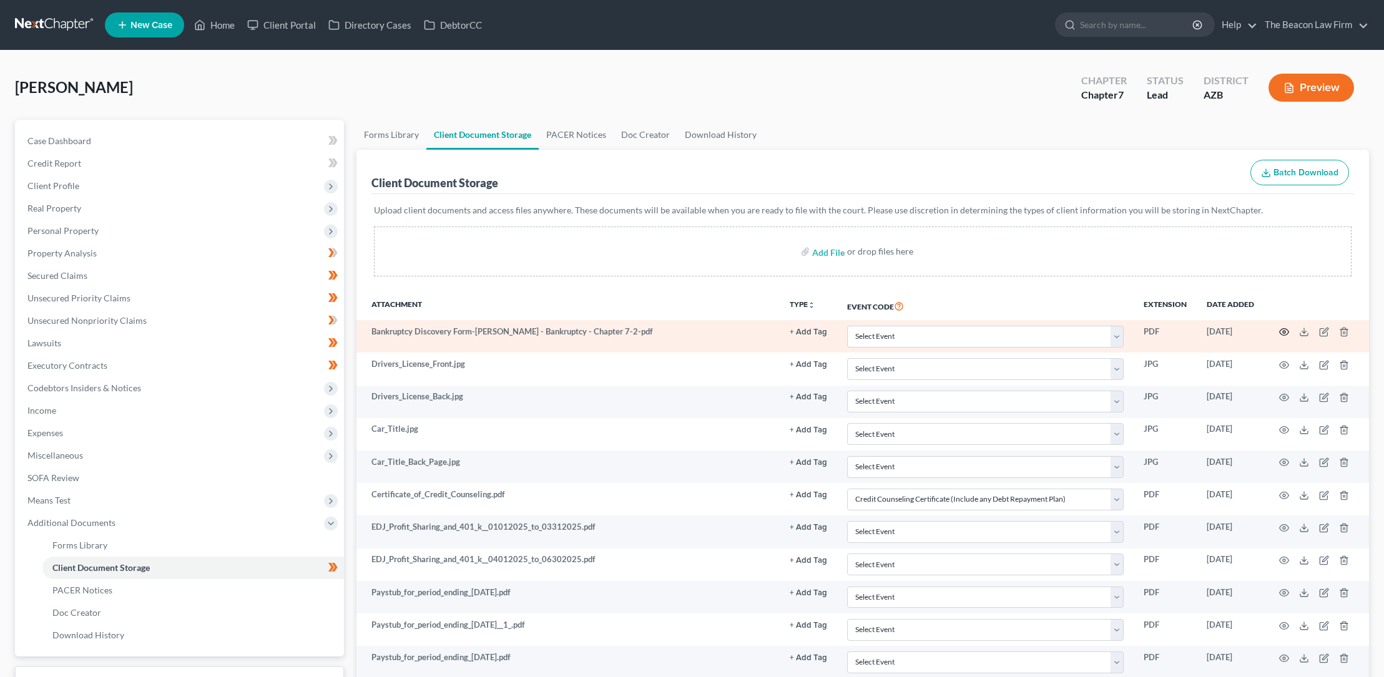
click at [1286, 331] on icon "button" at bounding box center [1284, 332] width 10 height 10
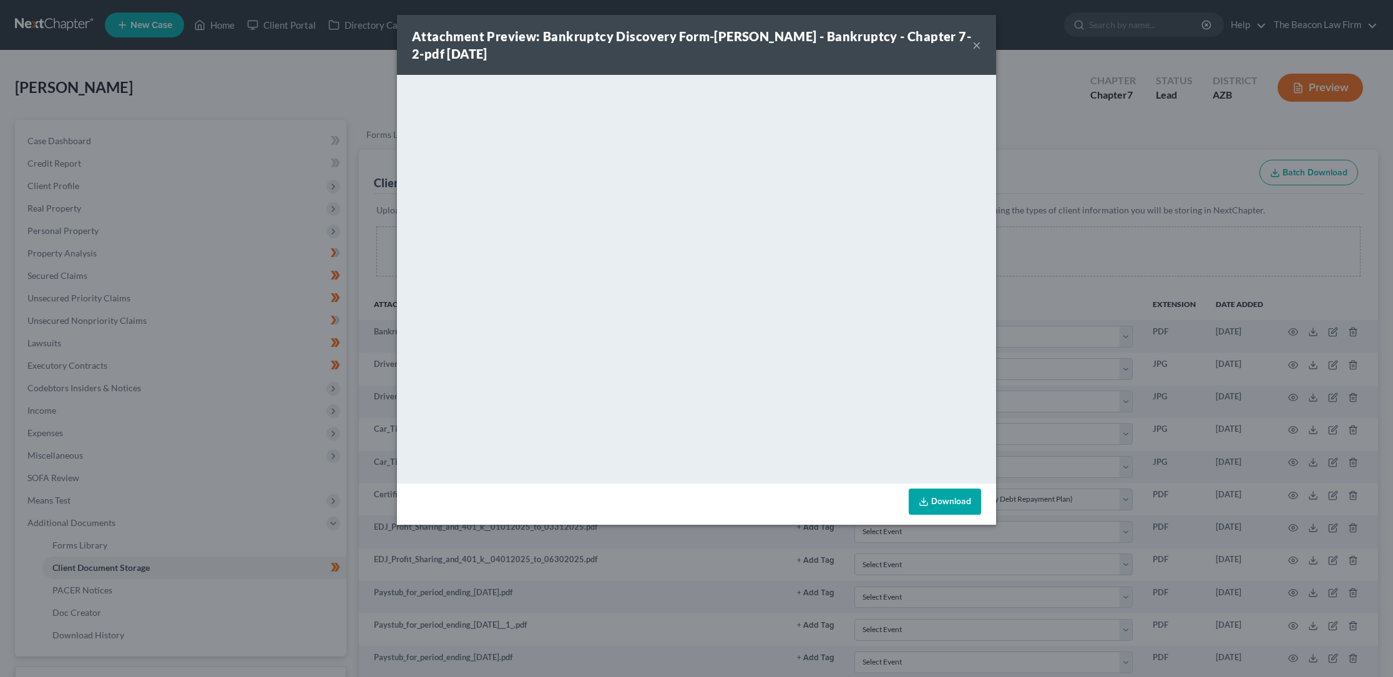
click at [978, 43] on button "×" at bounding box center [976, 44] width 9 height 15
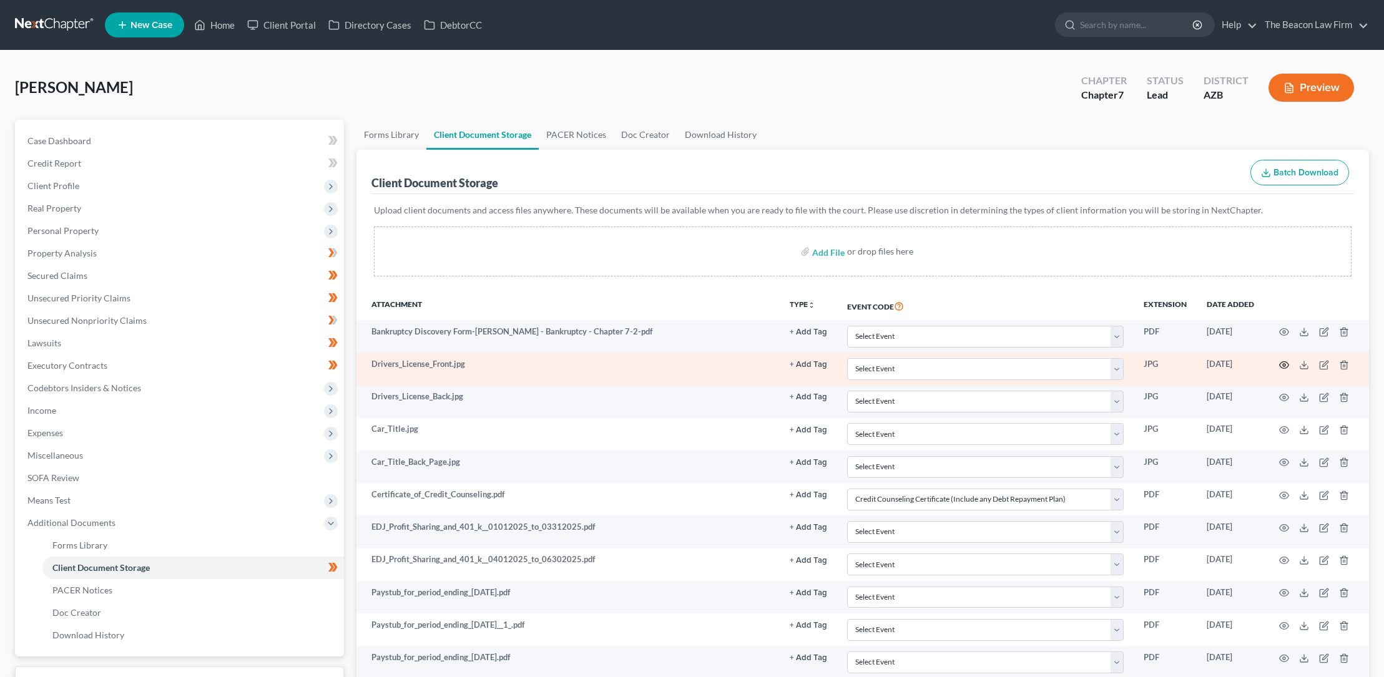
click at [1285, 361] on icon "button" at bounding box center [1284, 364] width 9 height 7
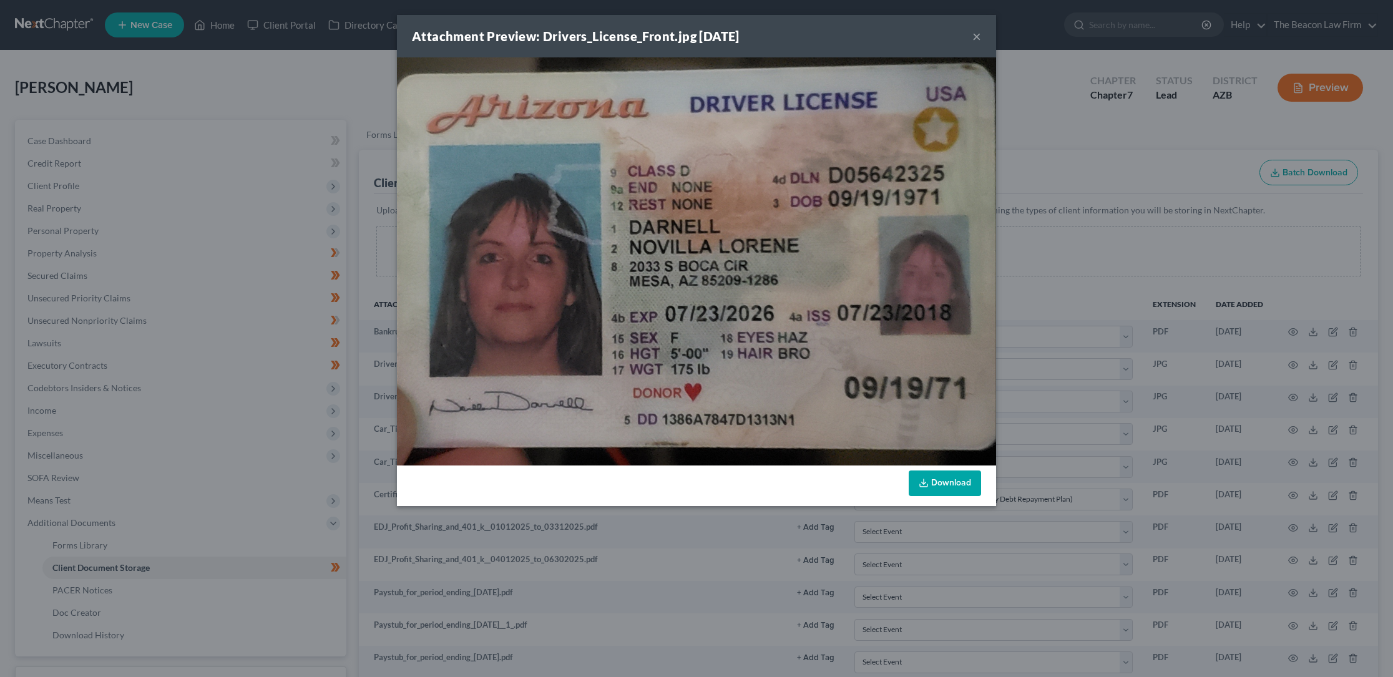
click at [976, 37] on button "×" at bounding box center [976, 36] width 9 height 15
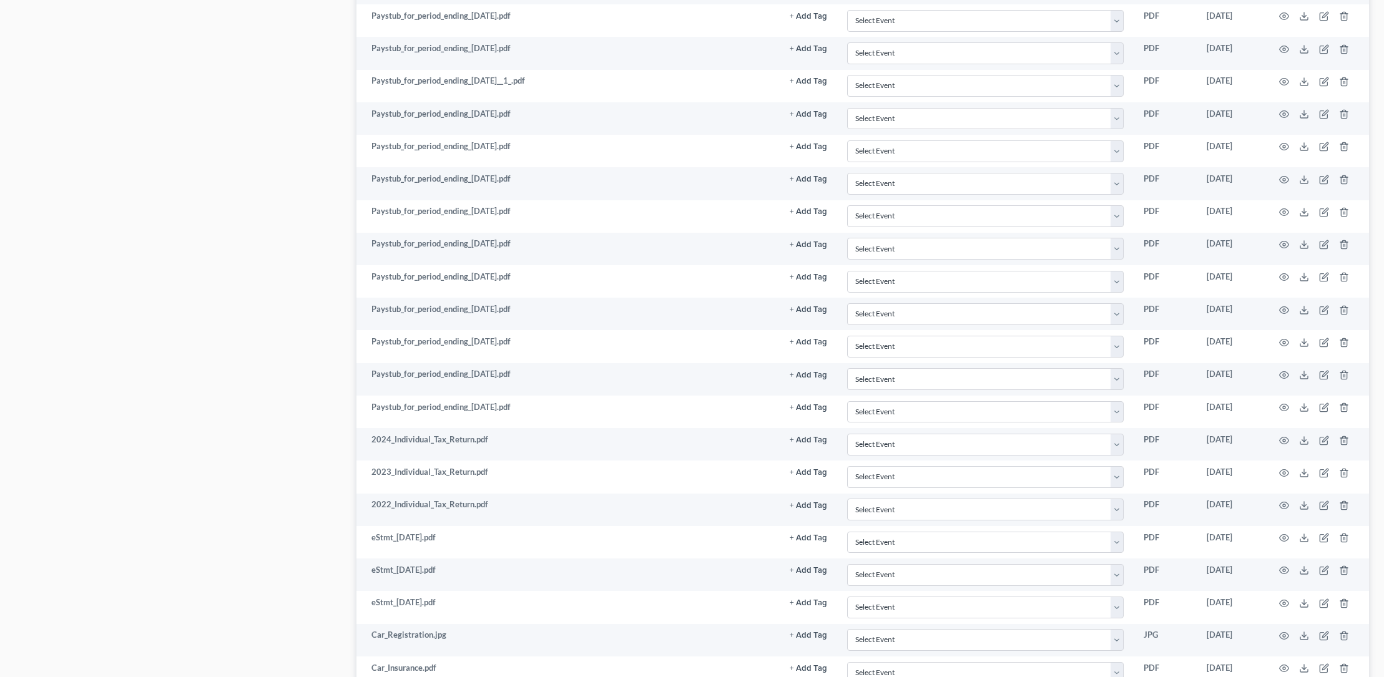
scroll to position [740, 0]
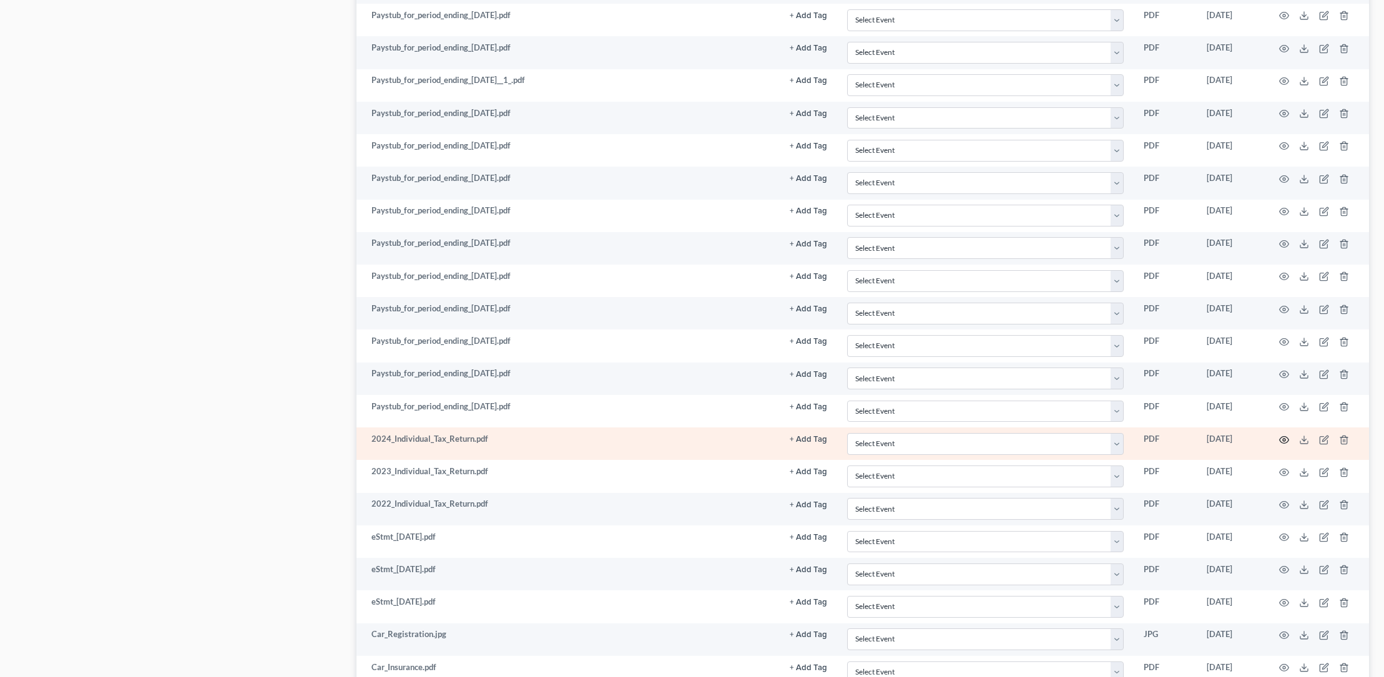
click at [1284, 440] on circle "button" at bounding box center [1284, 440] width 2 height 2
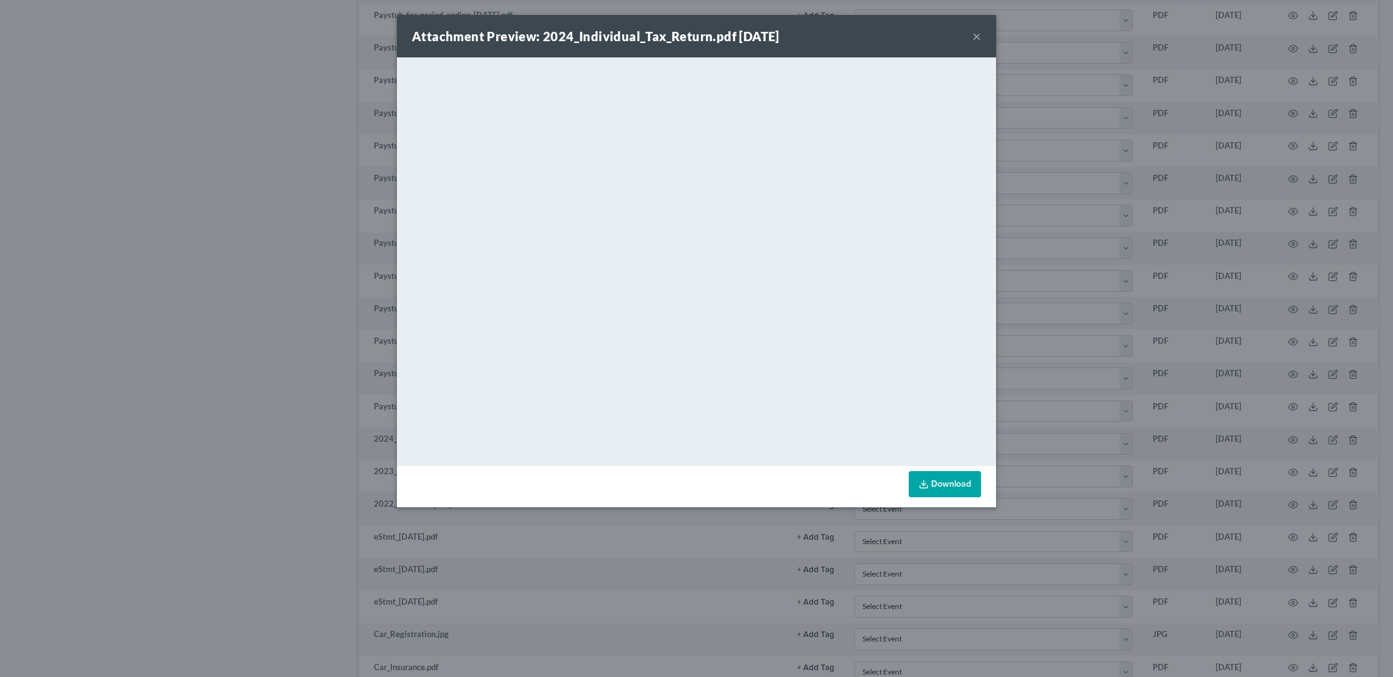
click at [977, 36] on button "×" at bounding box center [976, 36] width 9 height 15
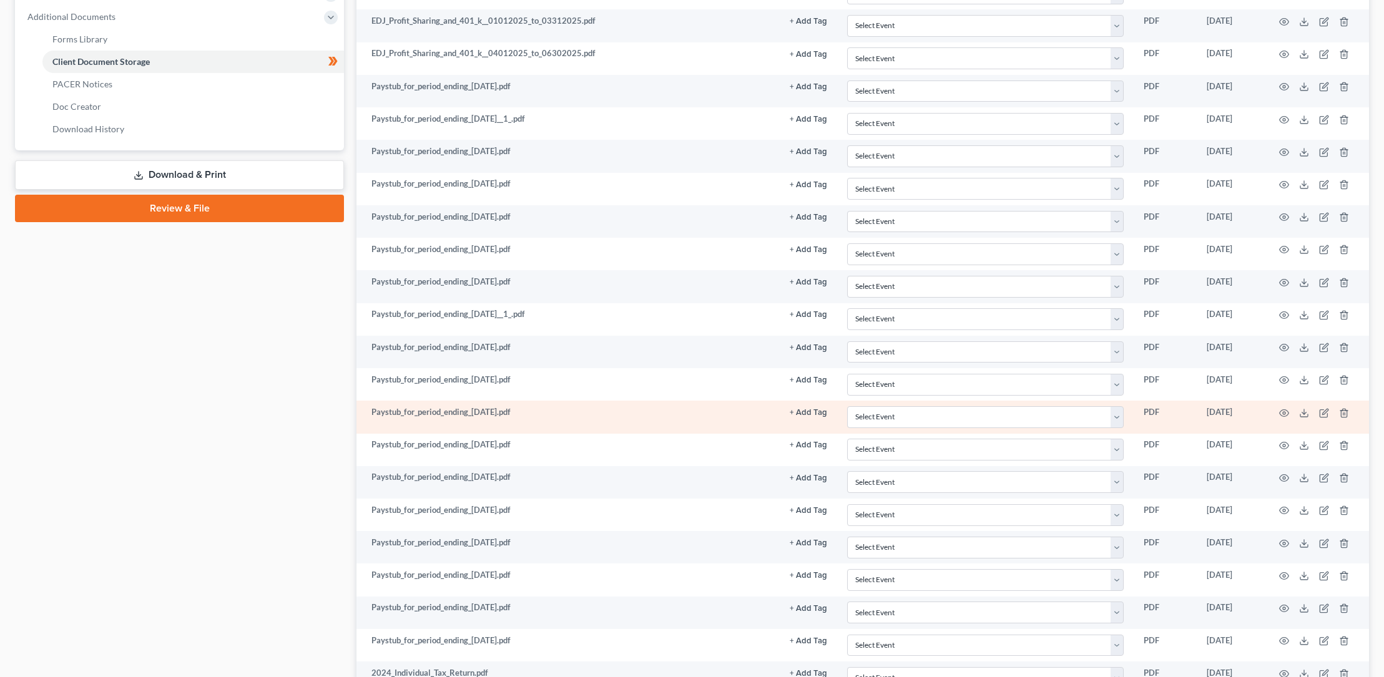
scroll to position [0, 0]
